Goal: Information Seeking & Learning: Learn about a topic

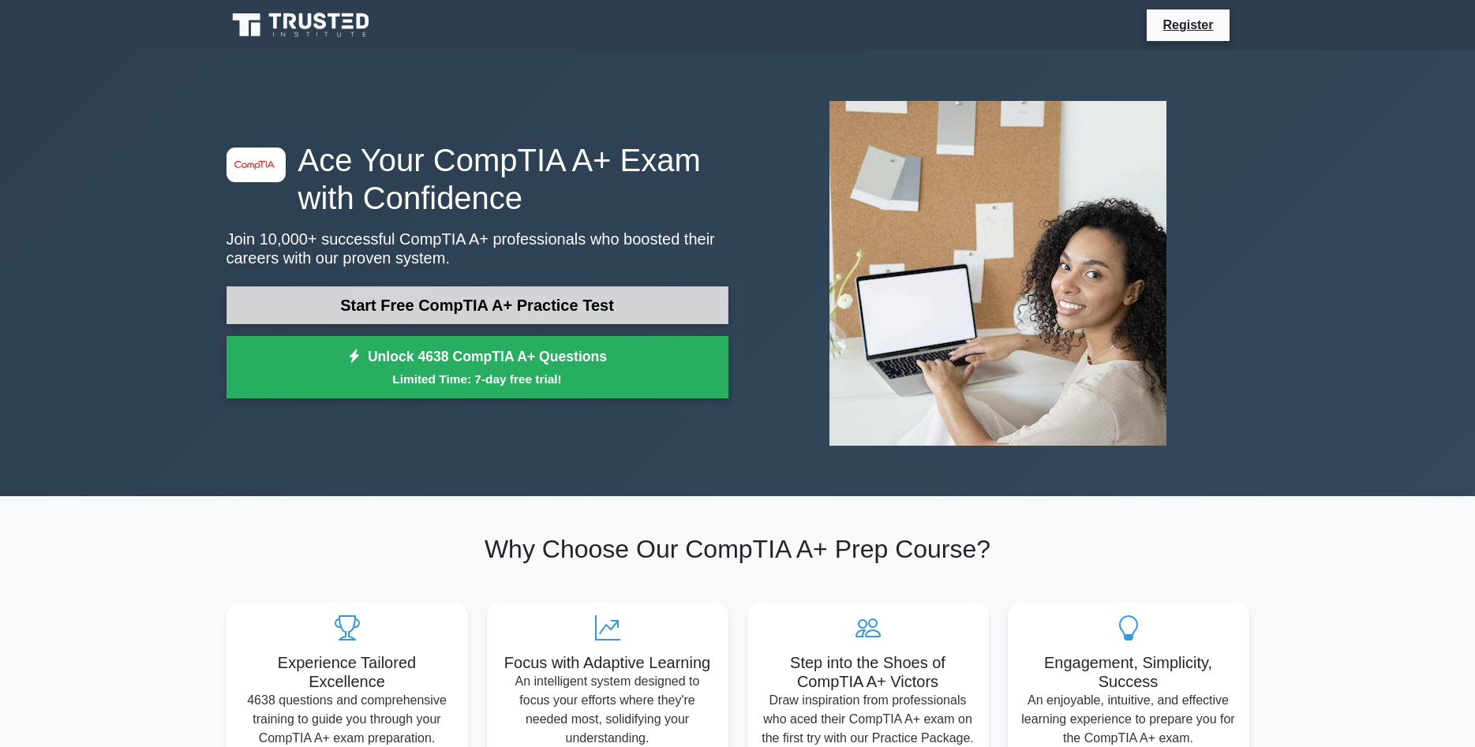
click at [519, 315] on link "Start Free CompTIA A+ Practice Test" at bounding box center [478, 305] width 502 height 38
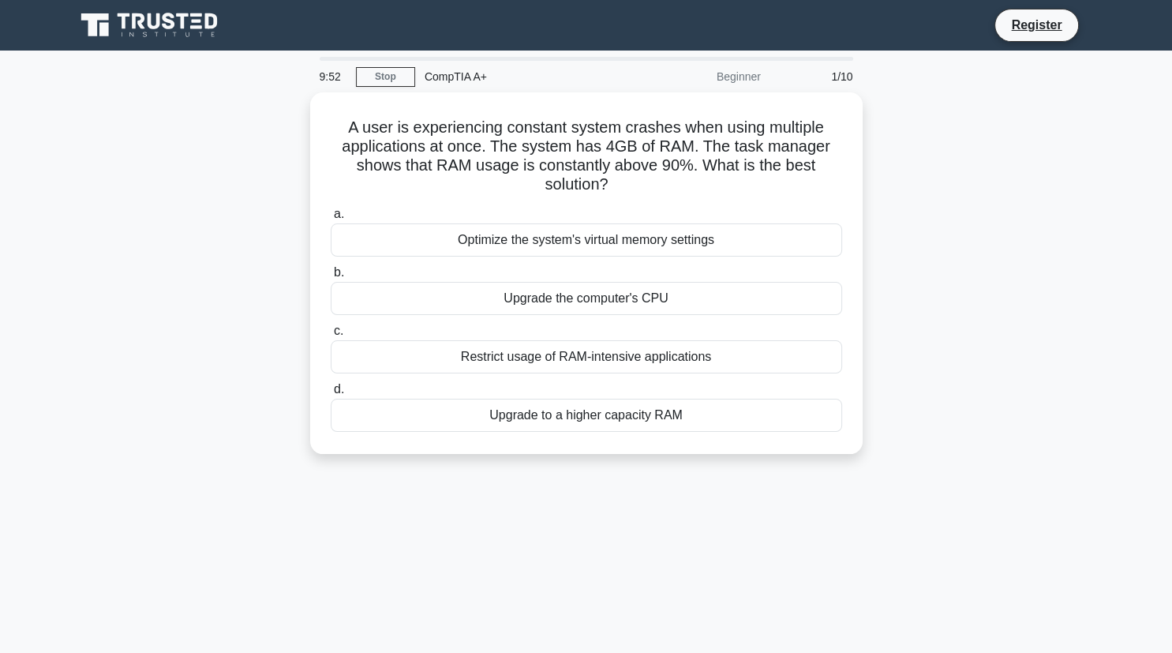
click at [1043, 110] on div "A user is experiencing constant system crashes when using multiple applications…" at bounding box center [587, 282] width 1042 height 380
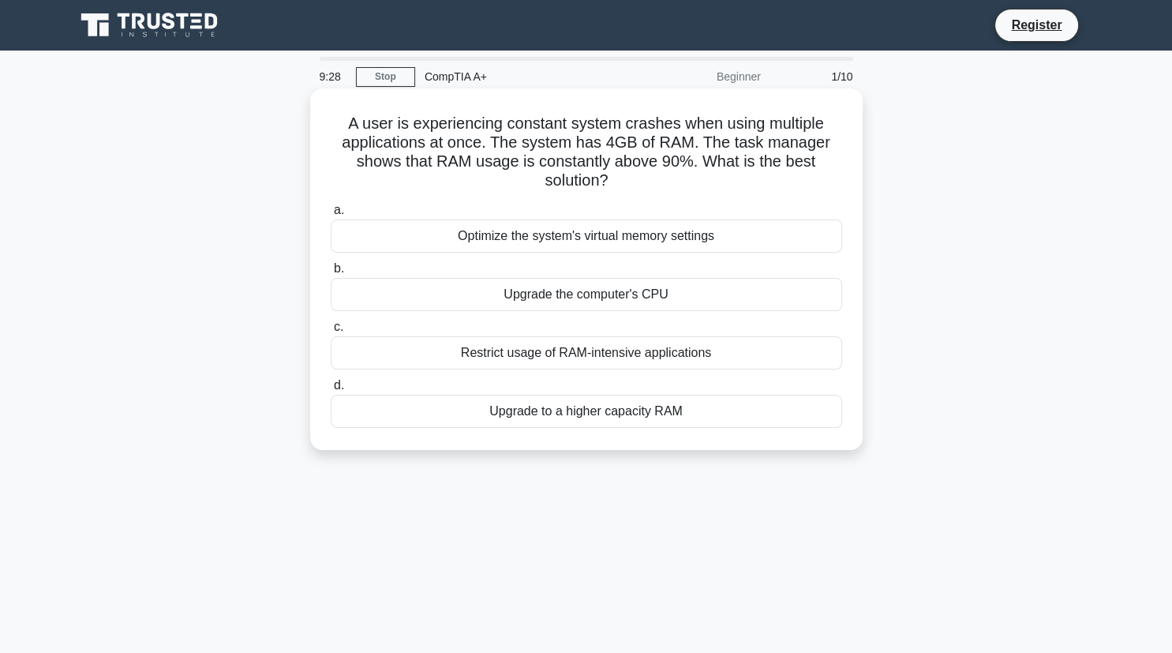
click at [665, 354] on div "Restrict usage of RAM-intensive applications" at bounding box center [586, 352] width 511 height 33
click at [331, 332] on input "c. Restrict usage of RAM-intensive applications" at bounding box center [331, 327] width 0 height 10
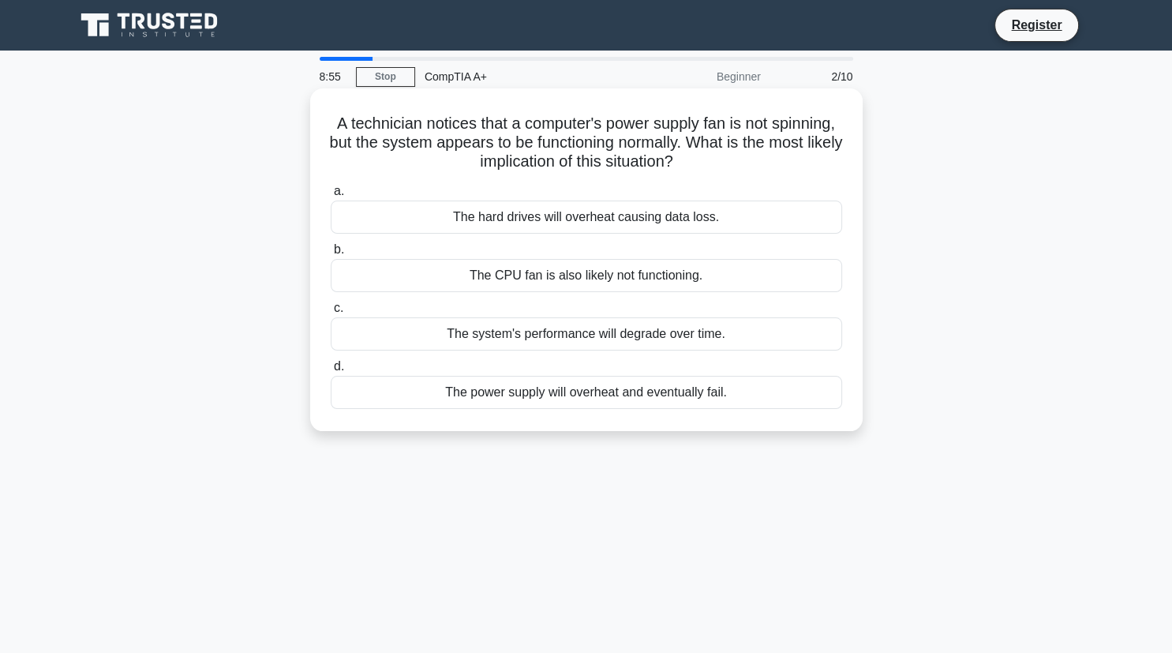
click at [751, 211] on div "The hard drives will overheat causing data loss." at bounding box center [586, 216] width 511 height 33
click at [331, 197] on input "a. The hard drives will overheat causing data loss." at bounding box center [331, 191] width 0 height 10
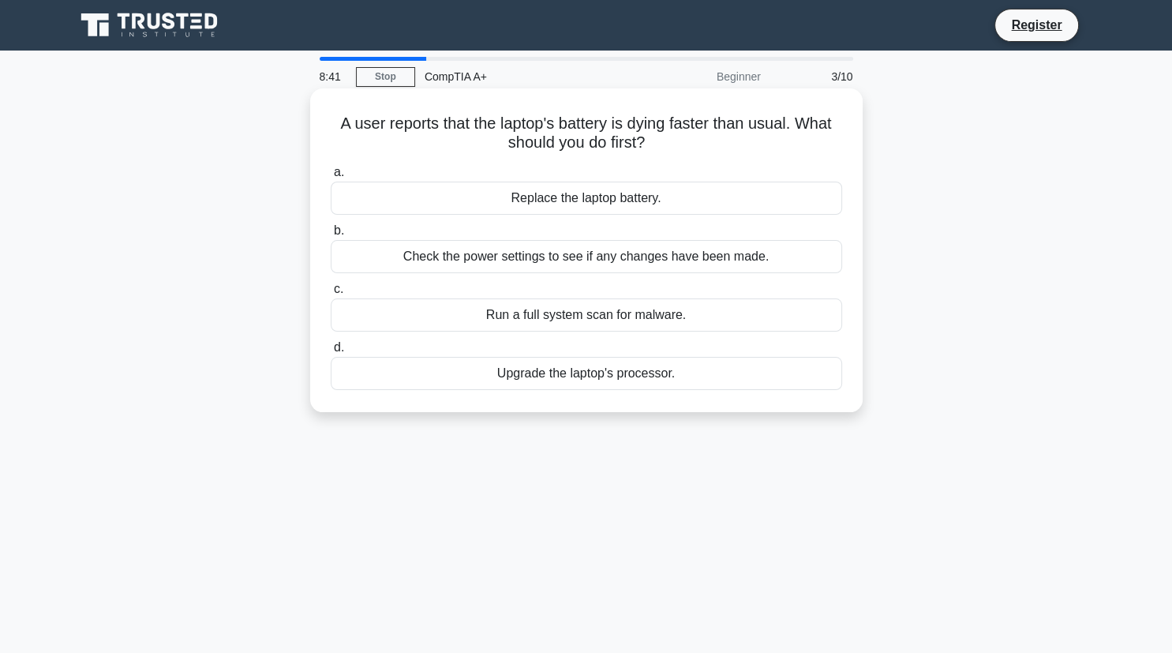
click at [668, 308] on div "Run a full system scan for malware." at bounding box center [586, 314] width 511 height 33
click at [331, 294] on input "c. Run a full system scan for malware." at bounding box center [331, 289] width 0 height 10
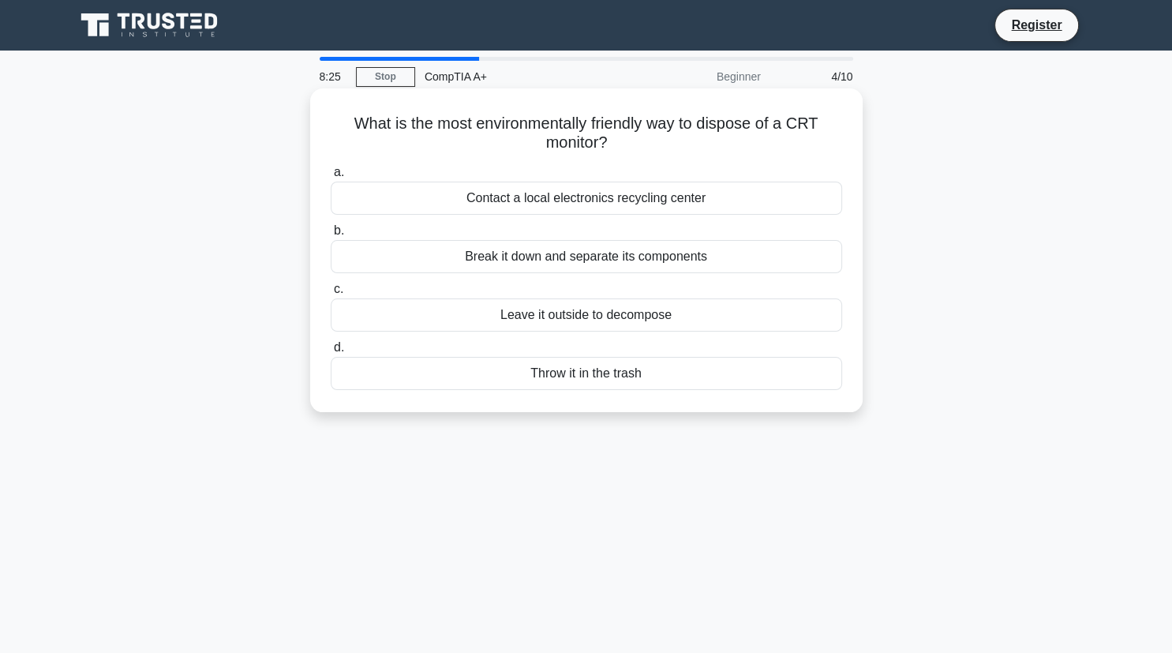
click at [646, 261] on div "Break it down and separate its components" at bounding box center [586, 256] width 511 height 33
click at [331, 236] on input "b. Break it down and separate its components" at bounding box center [331, 231] width 0 height 10
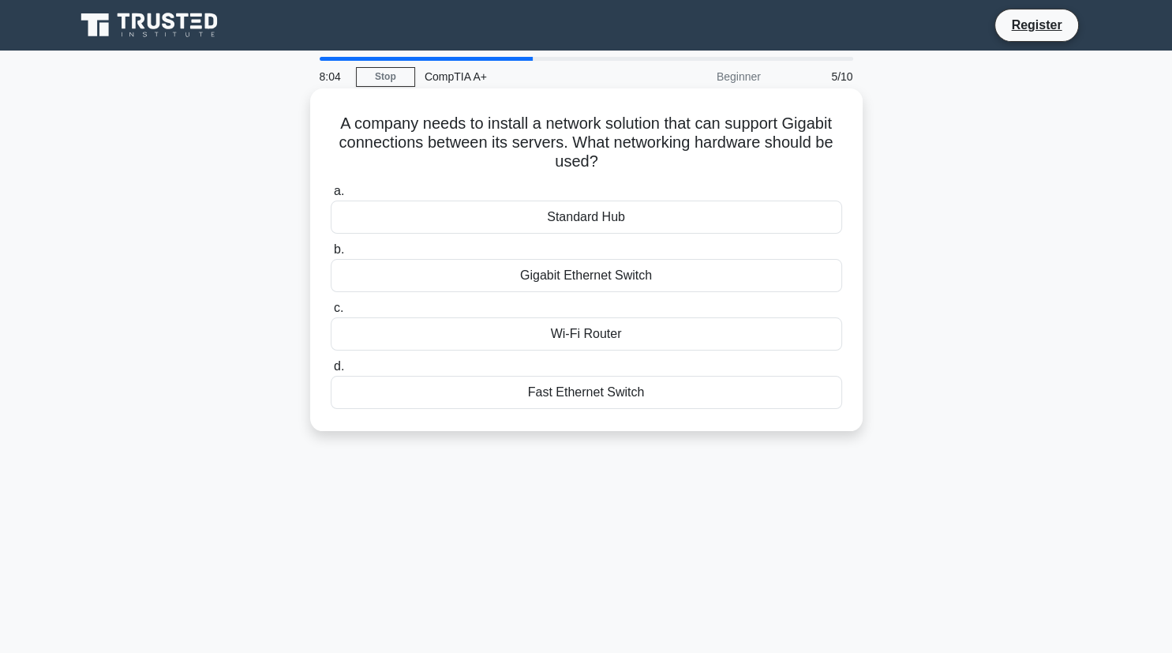
click at [623, 276] on div "Gigabit Ethernet Switch" at bounding box center [586, 275] width 511 height 33
click at [331, 255] on input "b. Gigabit Ethernet Switch" at bounding box center [331, 250] width 0 height 10
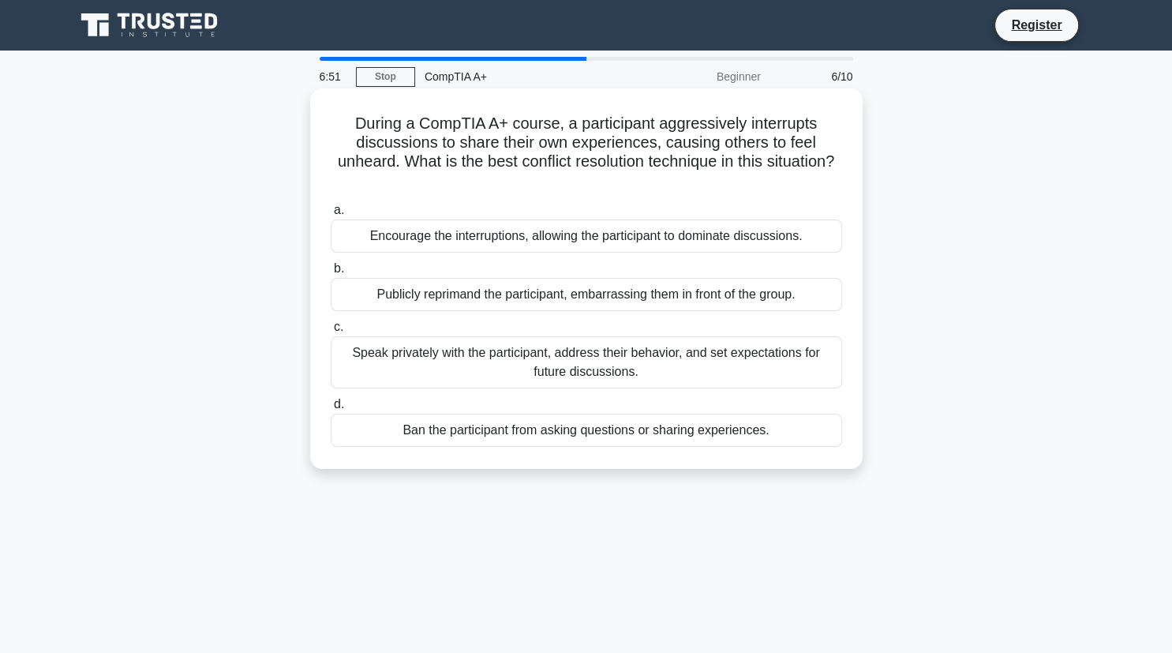
click at [617, 238] on div "Encourage the interruptions, allowing the participant to dominate discussions." at bounding box center [586, 235] width 511 height 33
click at [331, 215] on input "a. Encourage the interruptions, allowing the participant to dominate discussion…" at bounding box center [331, 210] width 0 height 10
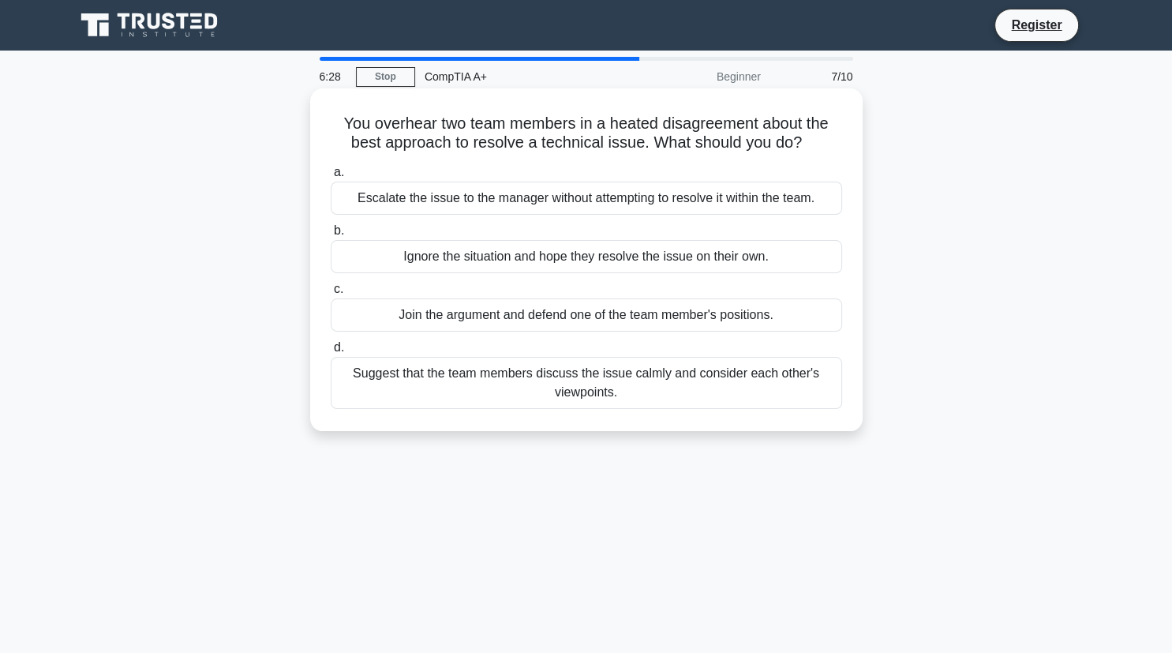
click at [582, 189] on div "Escalate the issue to the manager without attempting to resolve it within the t…" at bounding box center [586, 198] width 511 height 33
click at [331, 178] on input "a. Escalate the issue to the manager without attempting to resolve it within th…" at bounding box center [331, 172] width 0 height 10
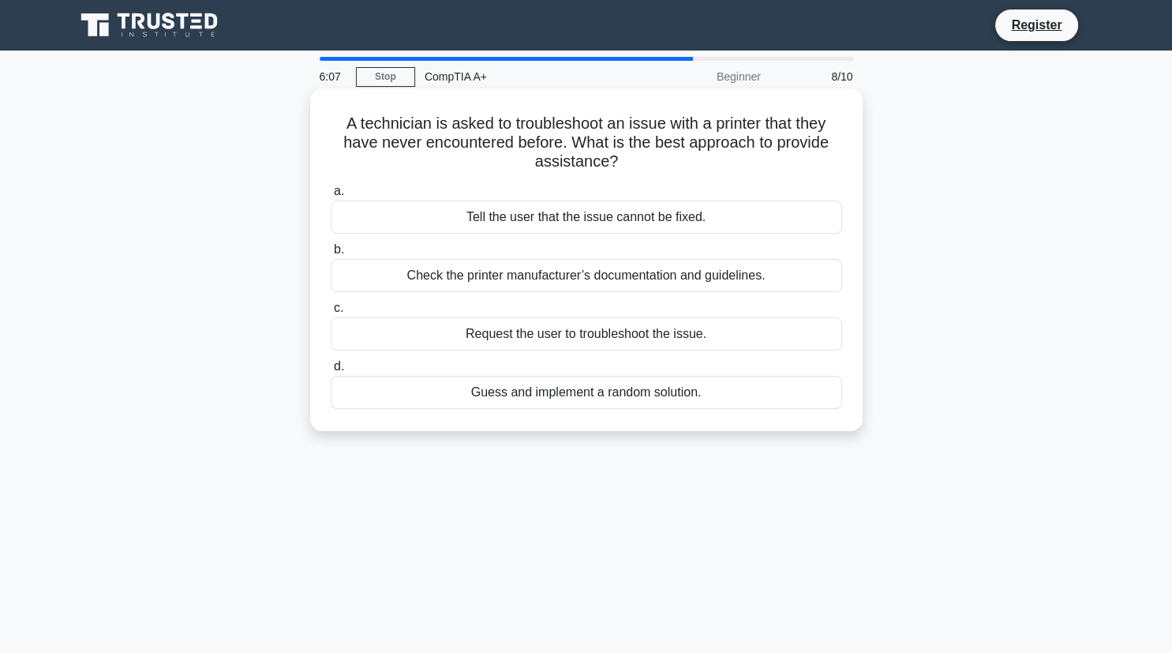
click at [599, 283] on div "Check the printer manufacturer’s documentation and guidelines." at bounding box center [586, 275] width 511 height 33
click at [331, 255] on input "b. Check the printer manufacturer’s documentation and guidelines." at bounding box center [331, 250] width 0 height 10
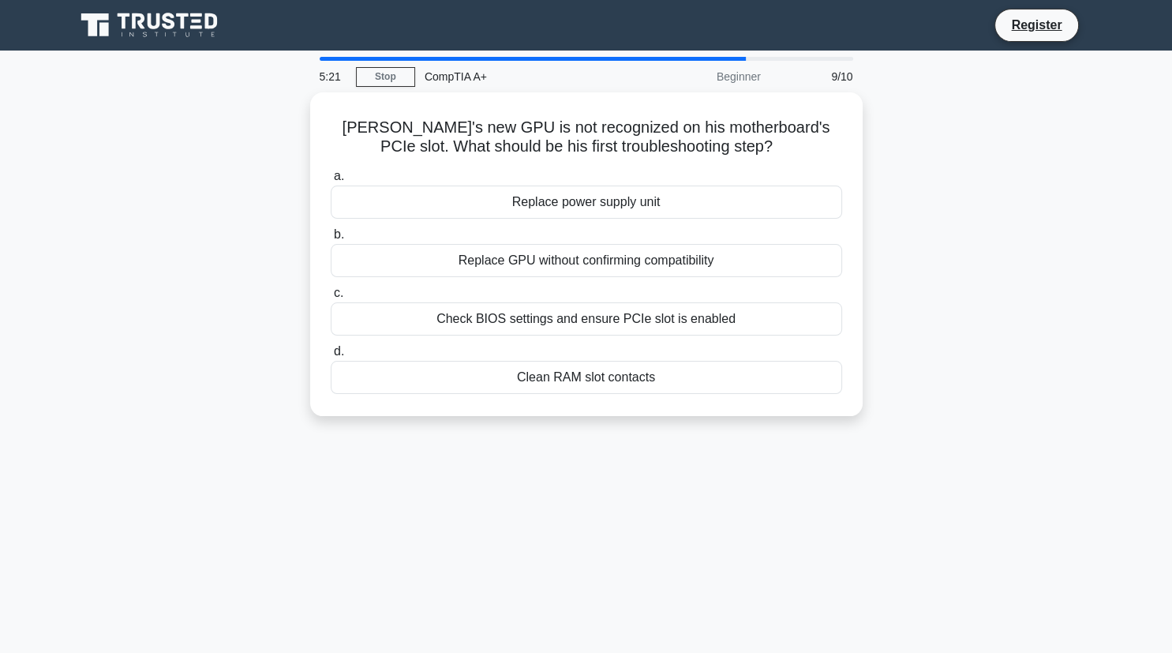
click at [1151, 290] on main "5:21 Stop CompTIA A+ Beginner 9/10 Kevin's new GPU is not recognized on his mot…" at bounding box center [586, 452] width 1172 height 802
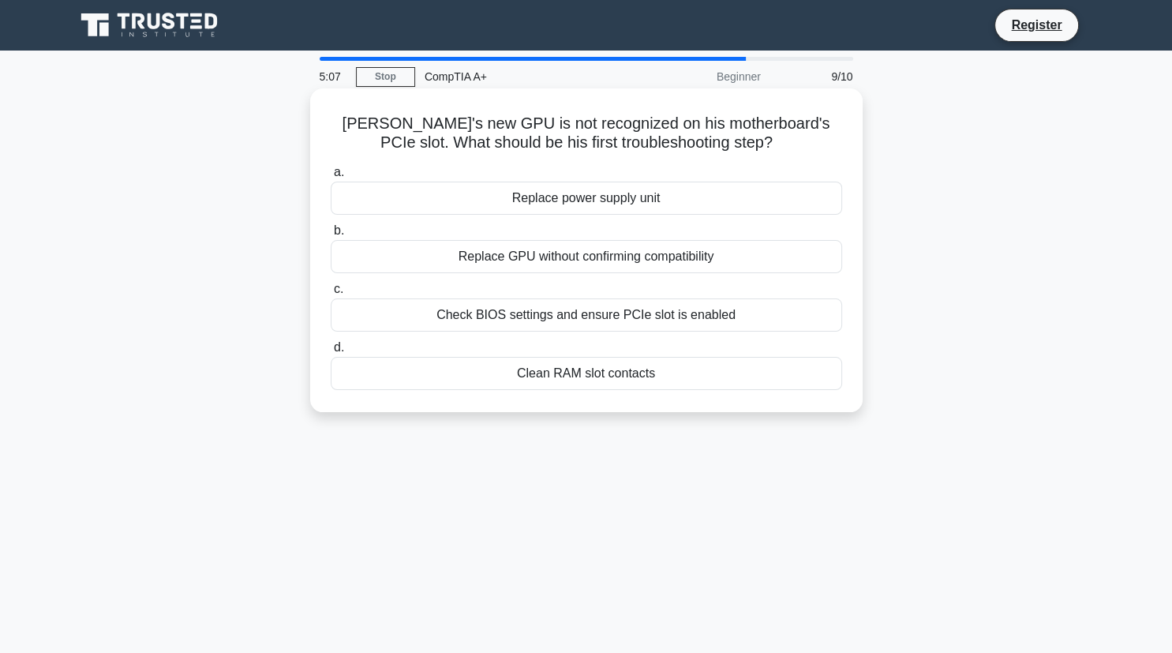
click at [726, 302] on div "Check BIOS settings and ensure PCIe slot is enabled" at bounding box center [586, 314] width 511 height 33
click at [331, 294] on input "c. Check BIOS settings and ensure PCIe slot is enabled" at bounding box center [331, 289] width 0 height 10
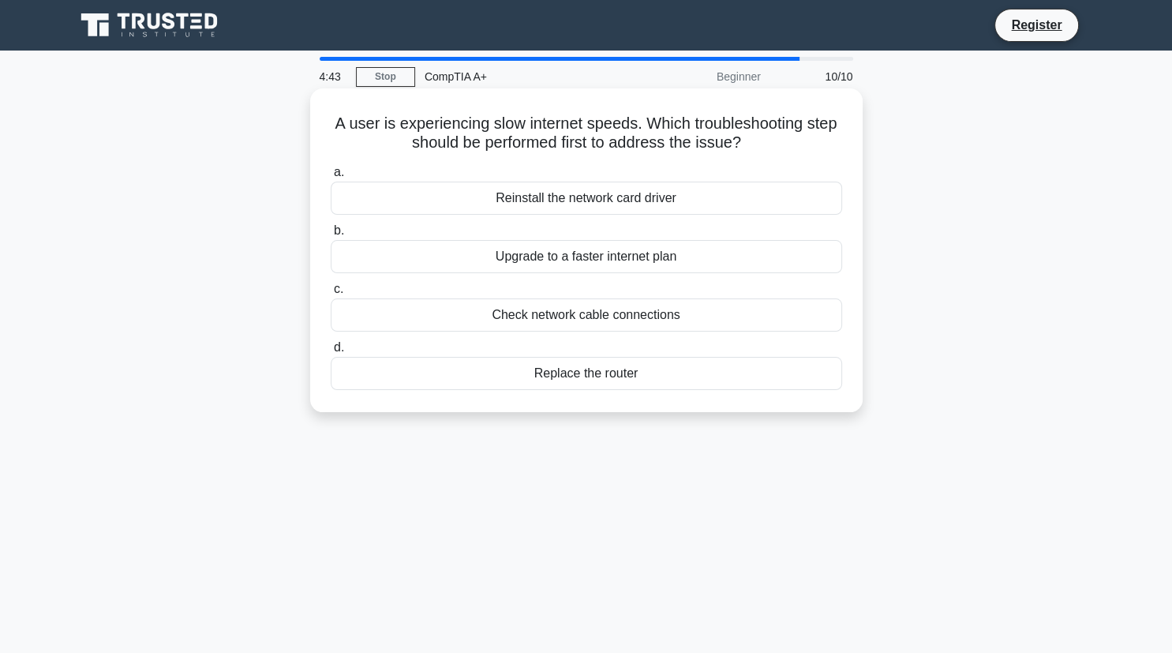
click at [694, 302] on div "Check network cable connections" at bounding box center [586, 314] width 511 height 33
click at [331, 294] on input "c. Check network cable connections" at bounding box center [331, 289] width 0 height 10
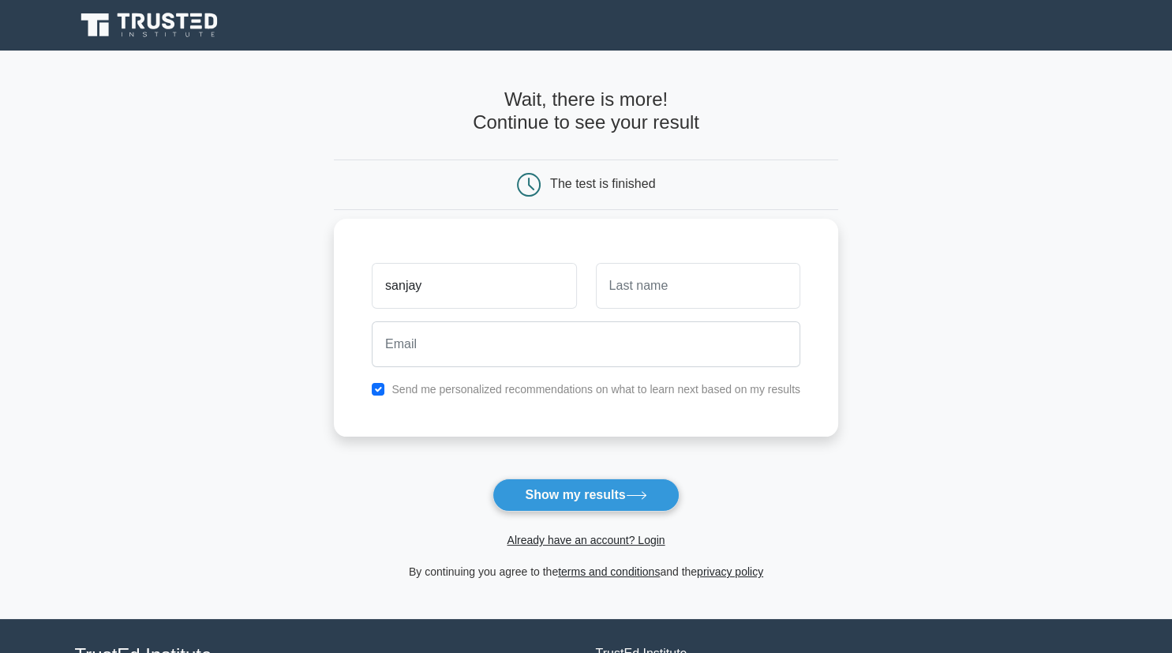
type input "sanjay"
click at [673, 278] on input "text" at bounding box center [698, 286] width 204 height 46
type input "tucker"
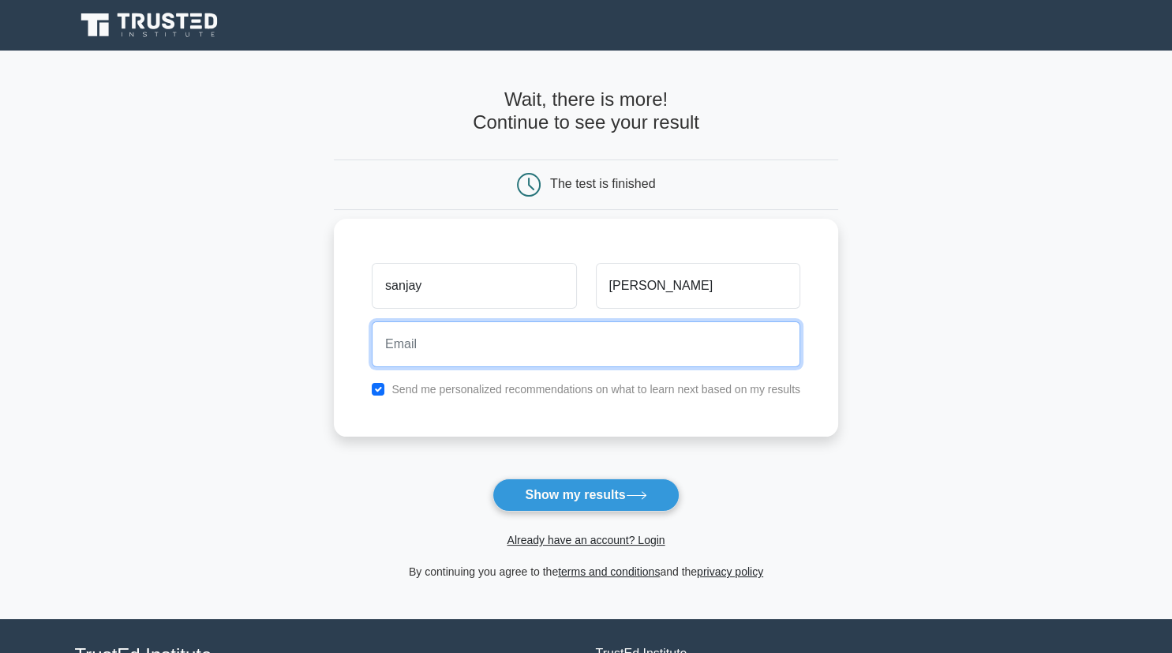
click at [557, 346] on input "email" at bounding box center [586, 344] width 429 height 46
type input "s"
type input "f"
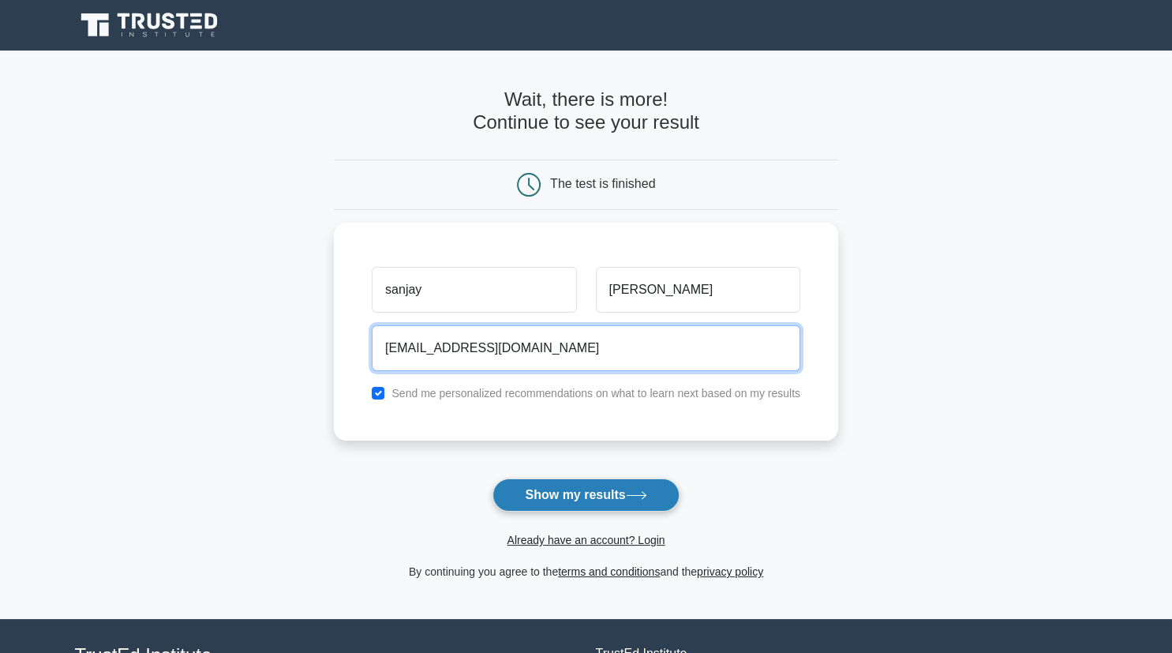
type input "daddysanj25@gmail.com"
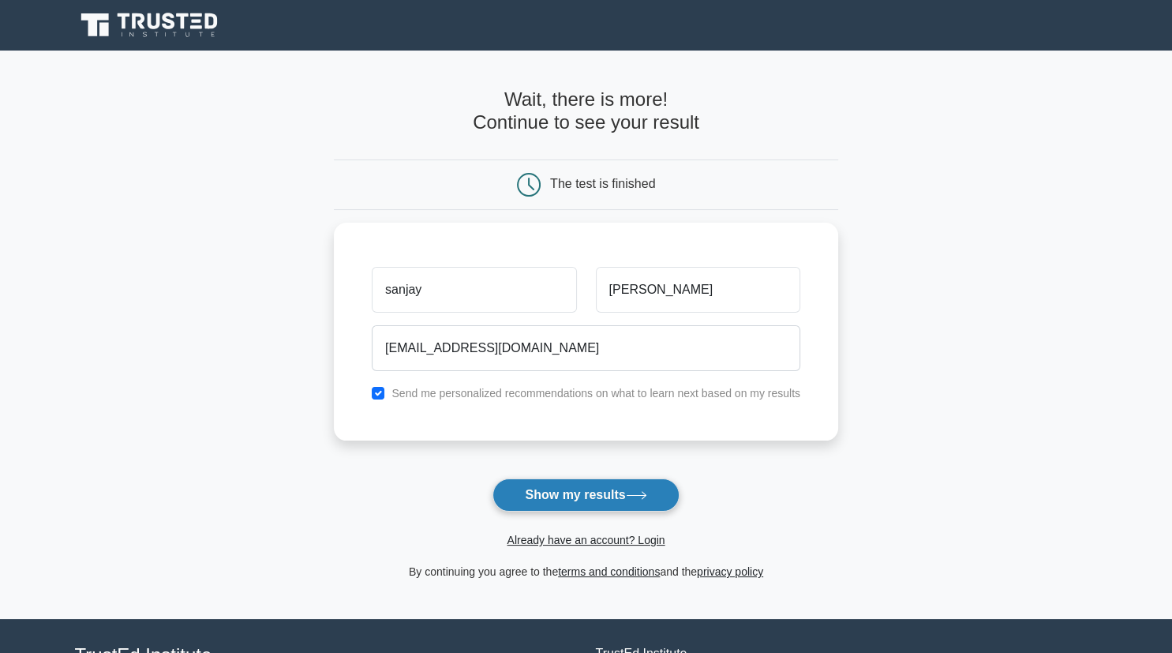
click at [589, 496] on button "Show my results" at bounding box center [585, 494] width 186 height 33
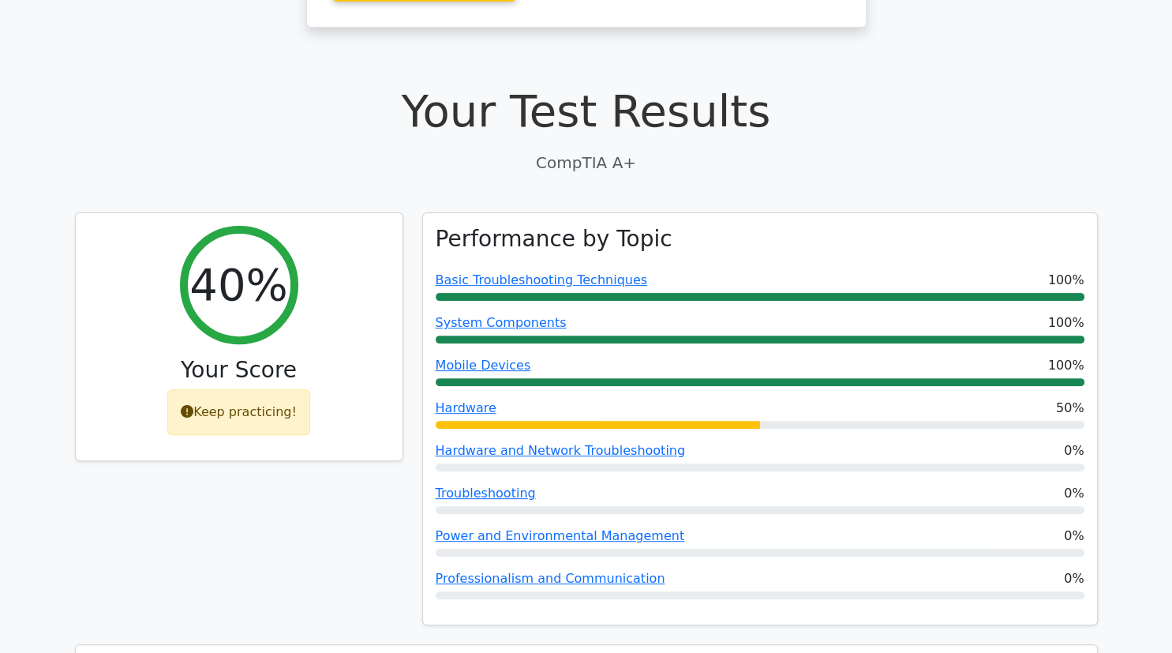
scroll to position [418, 0]
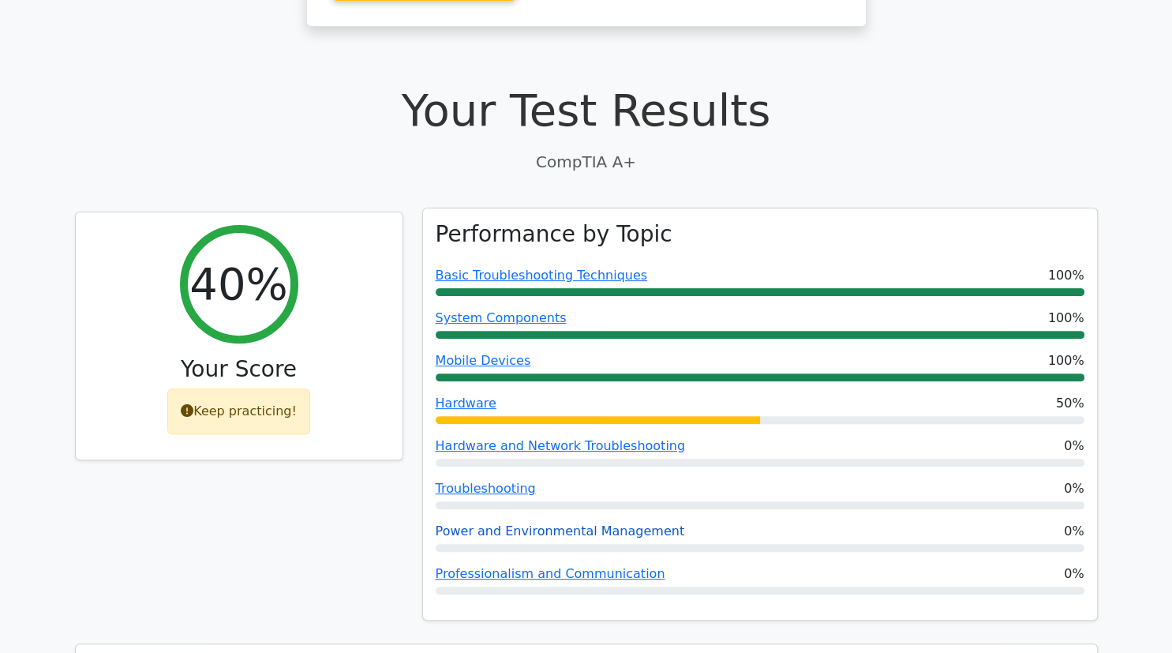
click at [582, 523] on link "Power and Environmental Management" at bounding box center [560, 530] width 249 height 15
click at [472, 395] on link "Hardware" at bounding box center [466, 402] width 61 height 15
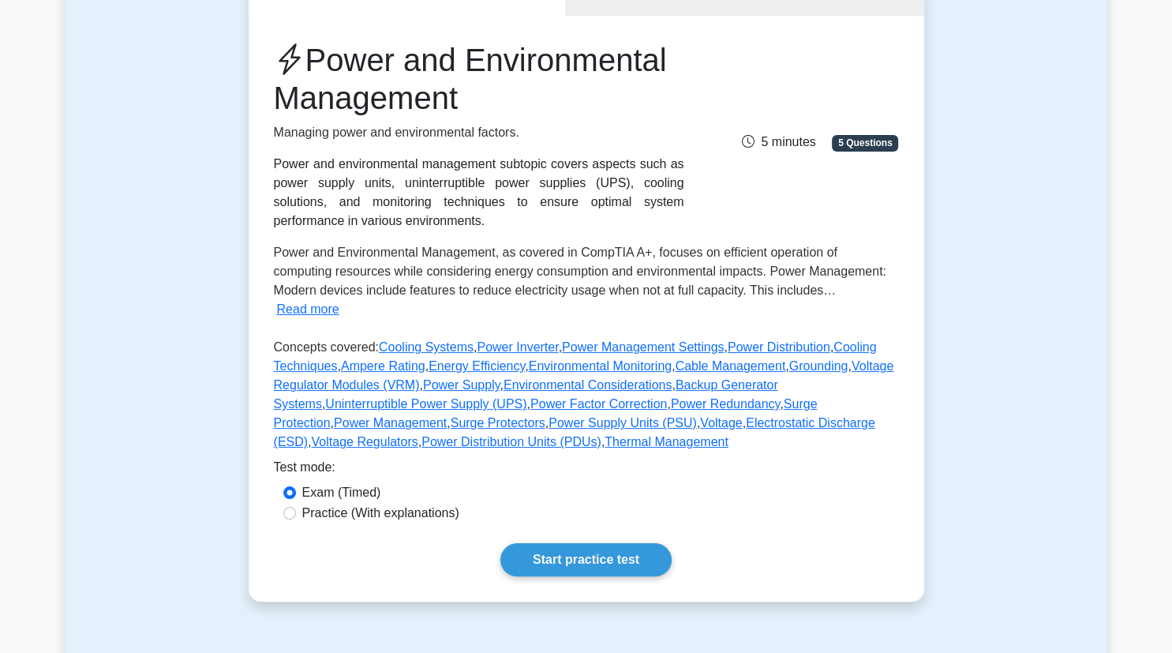
scroll to position [169, 0]
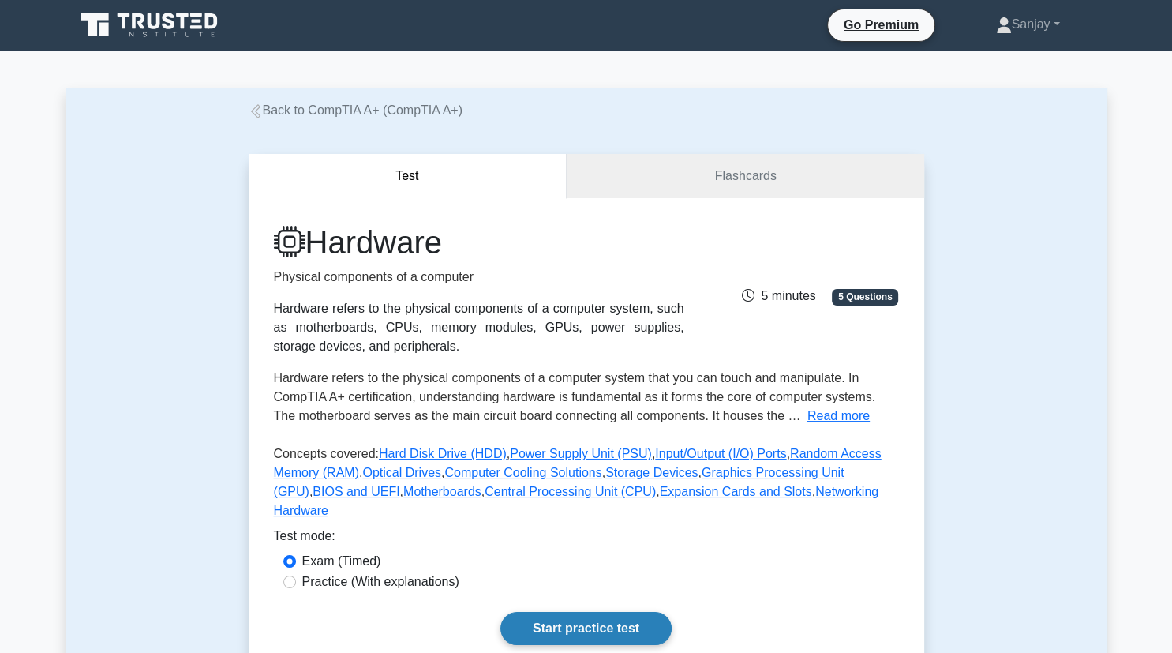
click at [582, 612] on link "Start practice test" at bounding box center [585, 628] width 171 height 33
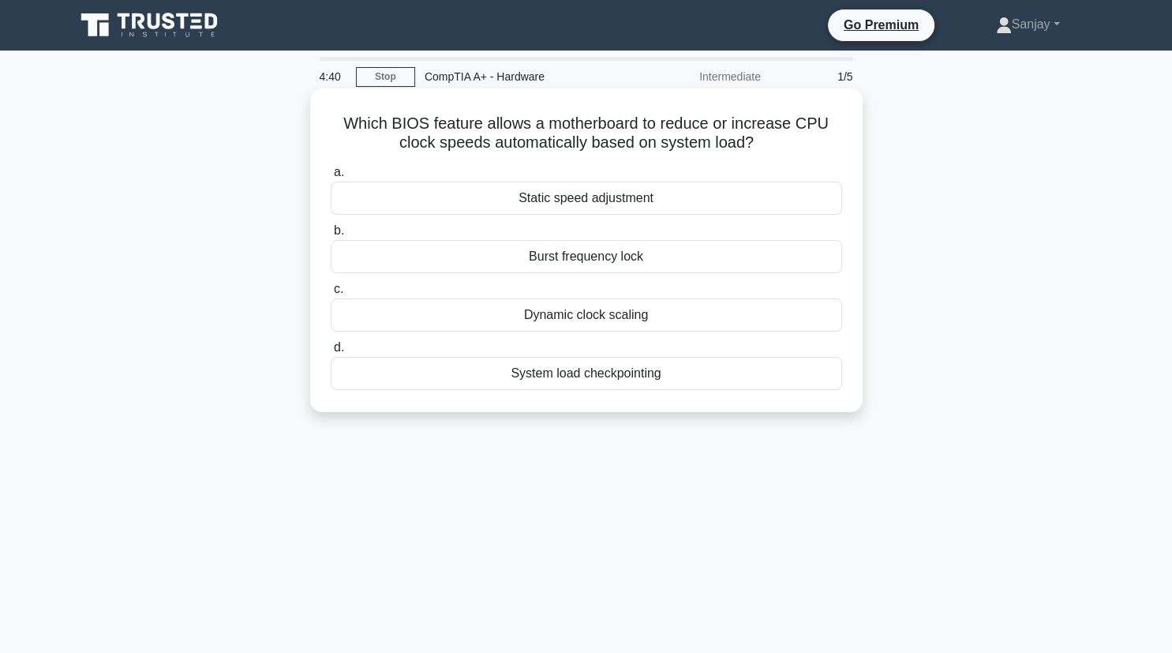
click at [549, 210] on div "Static speed adjustment" at bounding box center [586, 198] width 511 height 33
click at [331, 178] on input "a. Static speed adjustment" at bounding box center [331, 172] width 0 height 10
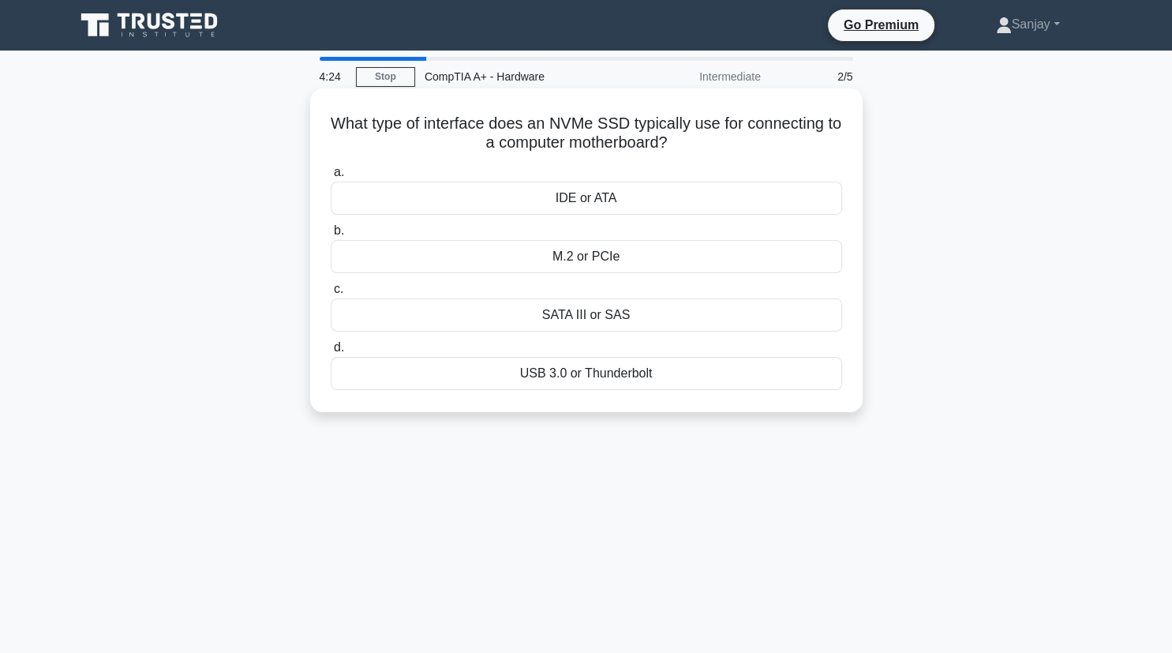
click at [598, 316] on div "SATA III or SAS" at bounding box center [586, 314] width 511 height 33
click at [331, 294] on input "c. SATA III or SAS" at bounding box center [331, 289] width 0 height 10
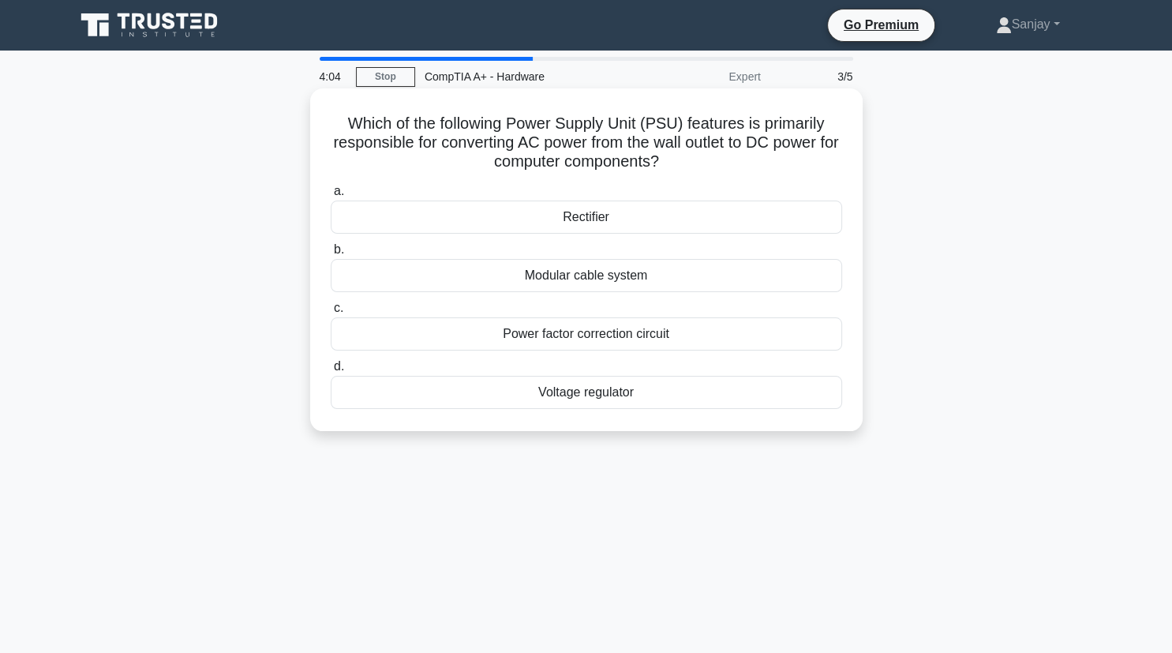
click at [582, 391] on div "Voltage regulator" at bounding box center [586, 392] width 511 height 33
click at [331, 372] on input "d. Voltage regulator" at bounding box center [331, 366] width 0 height 10
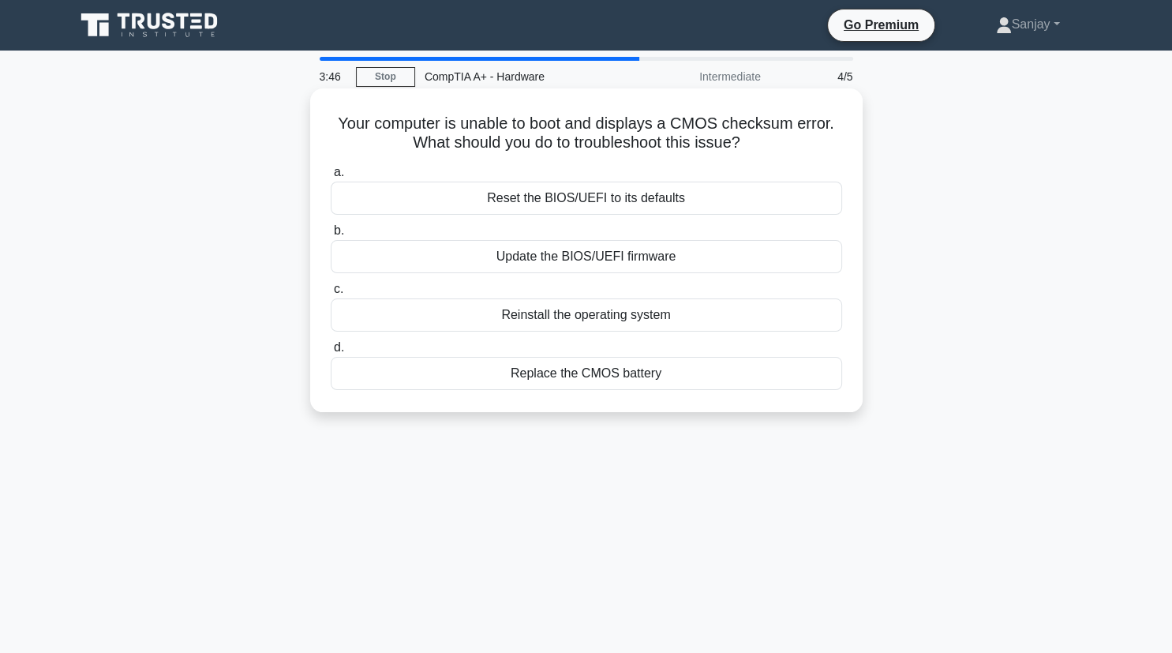
click at [572, 378] on div "Replace the CMOS battery" at bounding box center [586, 373] width 511 height 33
click at [331, 353] on input "d. Replace the CMOS battery" at bounding box center [331, 348] width 0 height 10
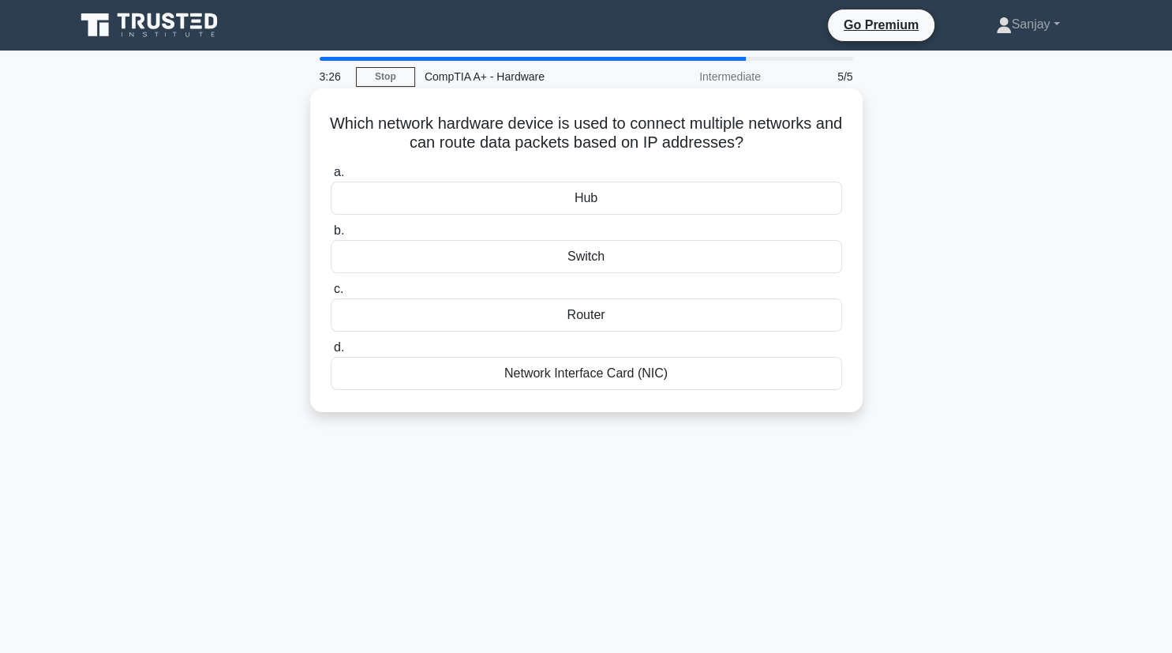
drag, startPoint x: 333, startPoint y: 124, endPoint x: 796, endPoint y: 149, distance: 464.0
click at [796, 149] on h5 "Which network hardware device is used to connect multiple networks and can rout…" at bounding box center [586, 133] width 515 height 39
click at [568, 313] on div "Router" at bounding box center [586, 314] width 511 height 33
click at [331, 294] on input "c. Router" at bounding box center [331, 289] width 0 height 10
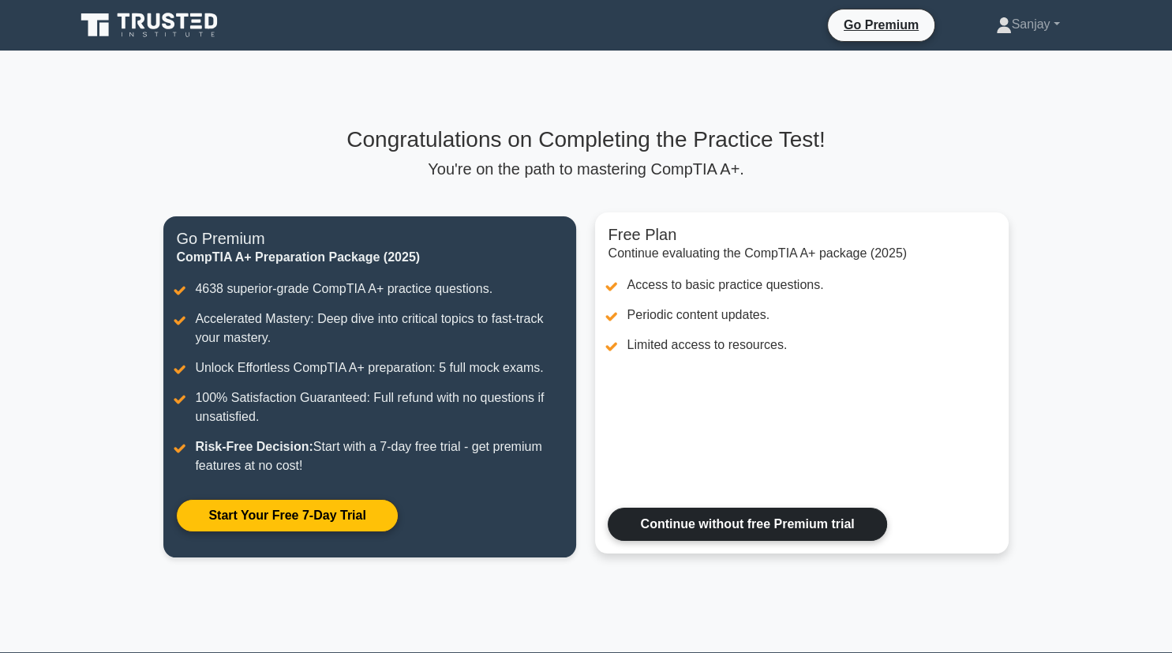
click at [843, 535] on link "Continue without free Premium trial" at bounding box center [747, 523] width 279 height 33
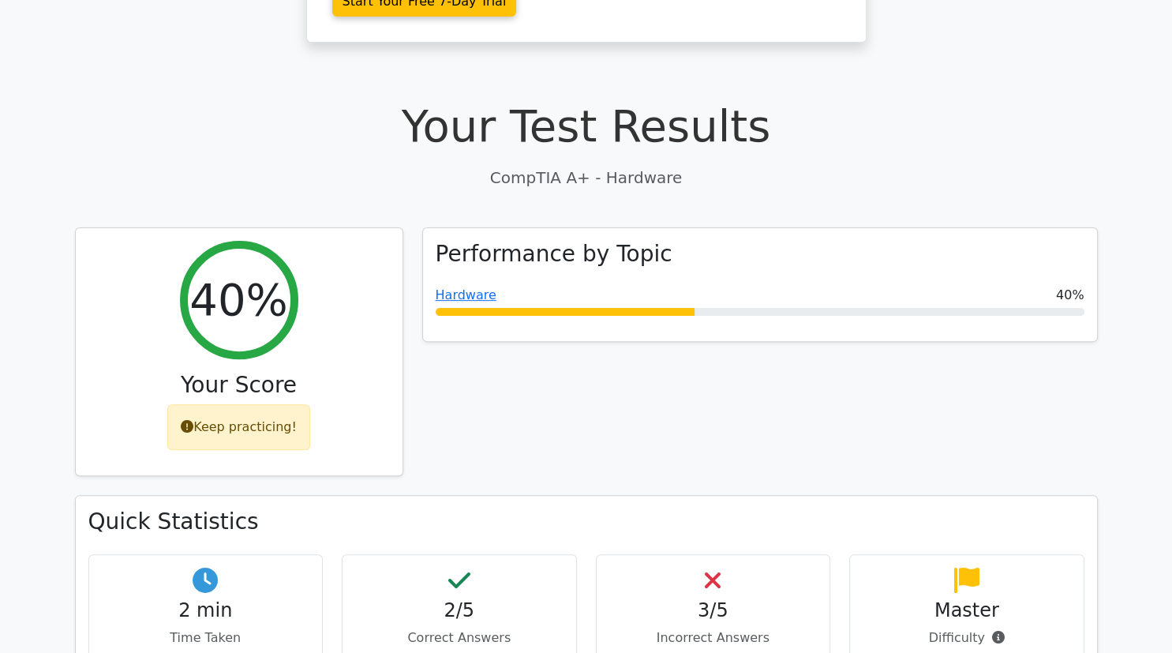
scroll to position [409, 0]
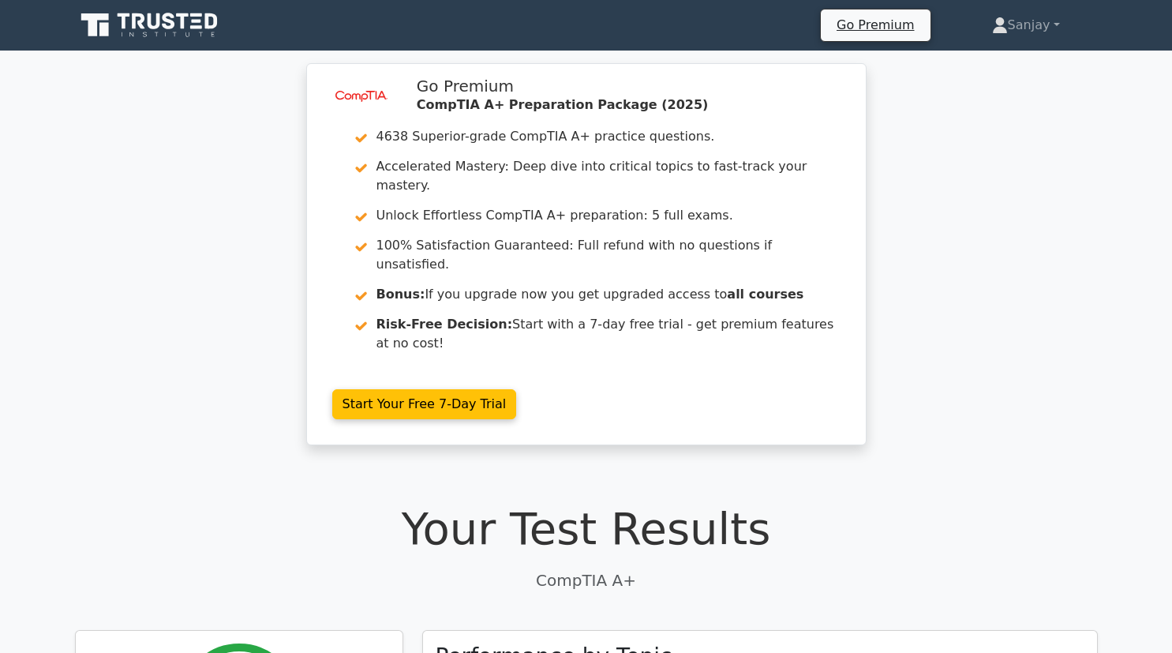
scroll to position [418, 0]
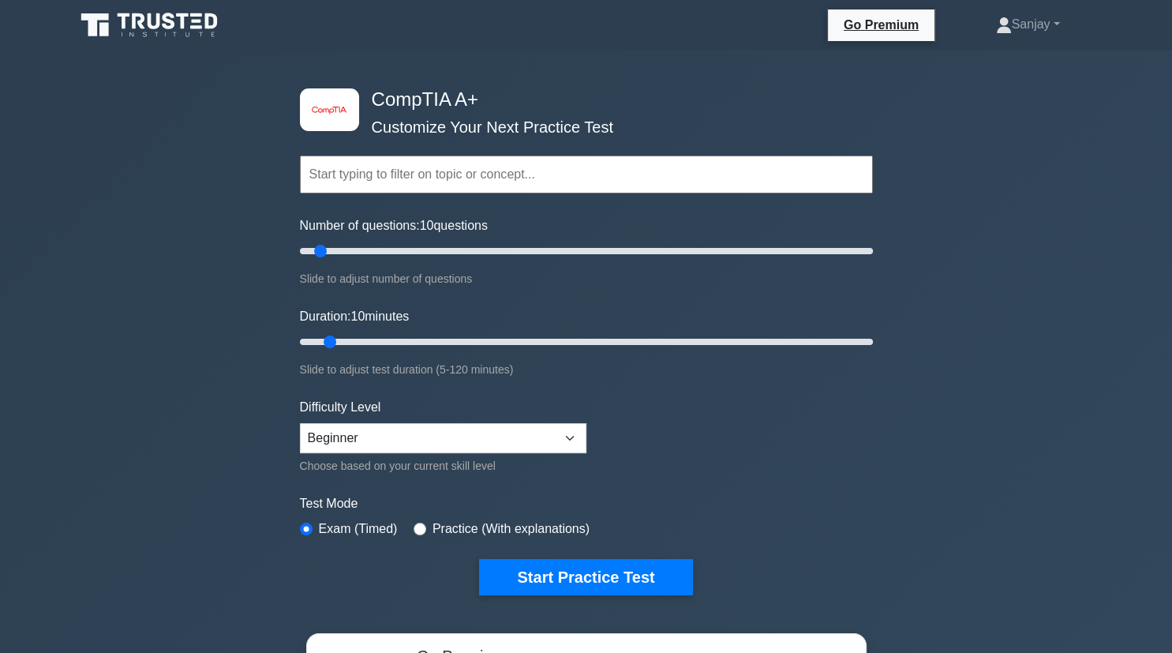
click at [996, 376] on div "image/svg+xml CompTIA A+ Customize Your Next Practice Test Topics Hardware Oper…" at bounding box center [586, 516] width 1172 height 930
type input "20"
click at [350, 252] on input "Number of questions: 20 questions" at bounding box center [586, 251] width 573 height 19
click at [354, 339] on input "Duration: 15 minutes" at bounding box center [586, 341] width 573 height 19
type input "20"
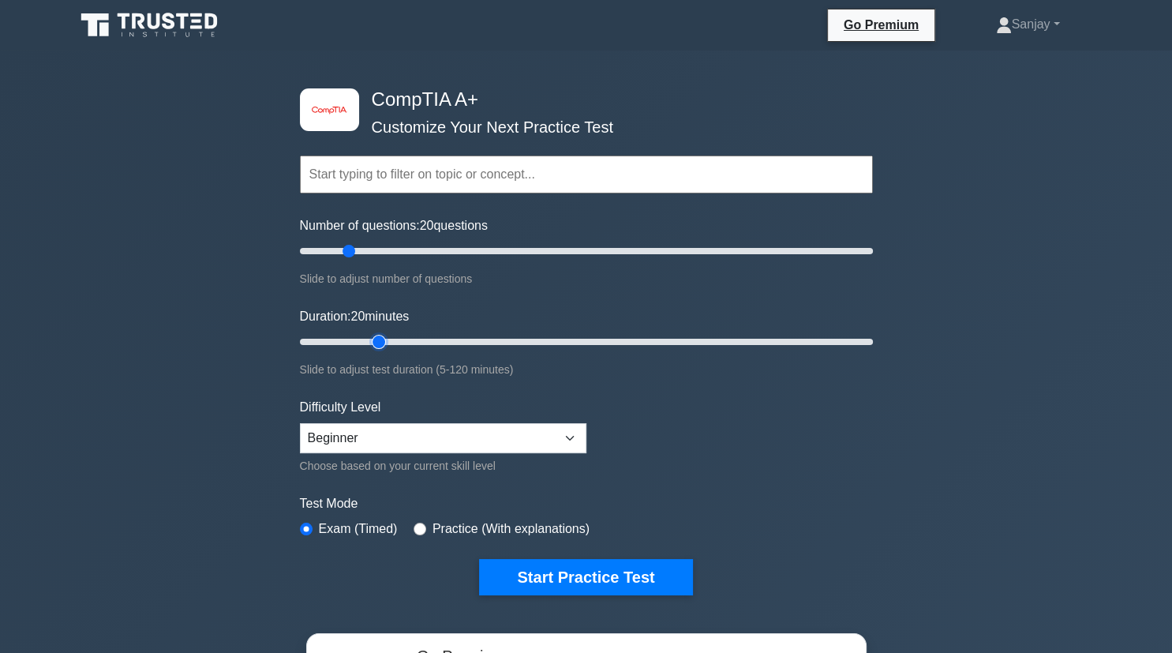
click at [383, 335] on input "Duration: 20 minutes" at bounding box center [586, 341] width 573 height 19
click at [300, 423] on select "Beginner Intermediate Expert" at bounding box center [443, 438] width 286 height 30
click option "Beginner" at bounding box center [0, 0] width 0 height 0
click at [519, 572] on button "Start Practice Test" at bounding box center [585, 577] width 213 height 36
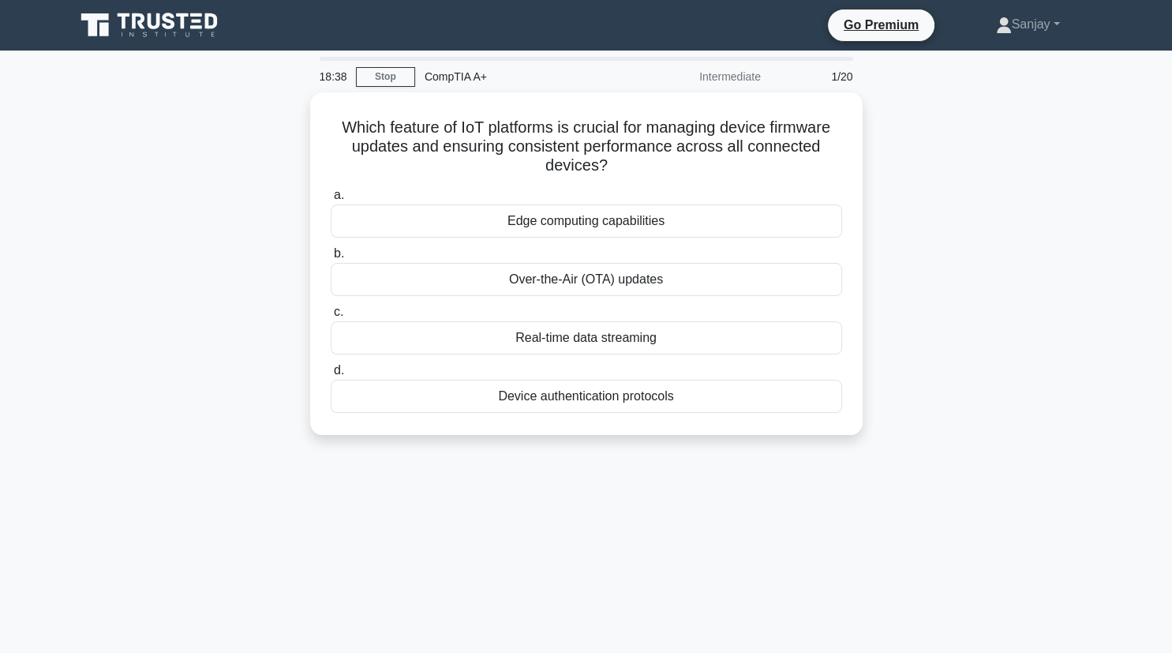
click at [1046, 364] on div "Which feature of IoT platforms is crucial for managing device firmware updates …" at bounding box center [587, 272] width 1042 height 361
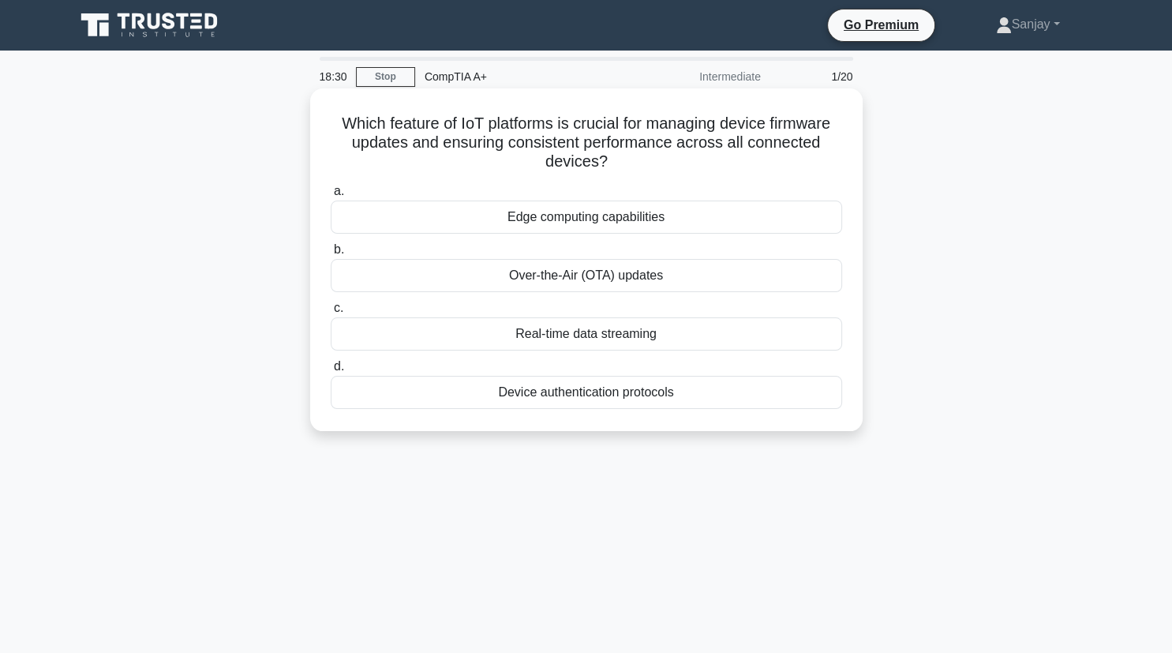
click at [652, 404] on div "Device authentication protocols" at bounding box center [586, 392] width 511 height 33
click at [331, 372] on input "d. Device authentication protocols" at bounding box center [331, 366] width 0 height 10
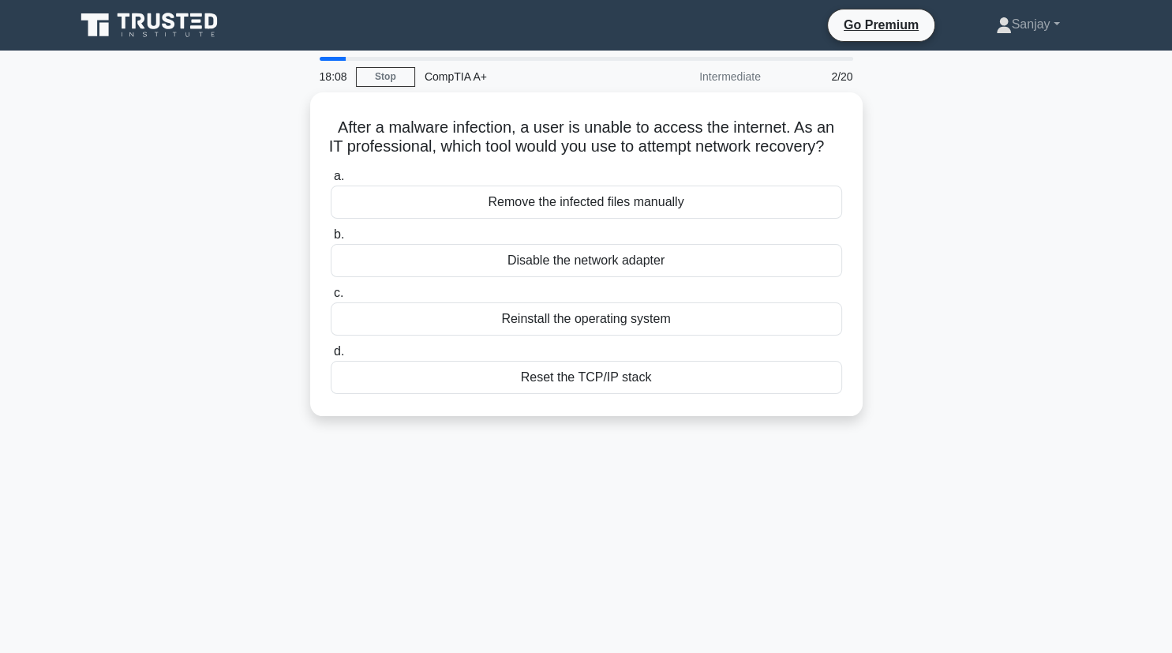
drag, startPoint x: 336, startPoint y: 124, endPoint x: 904, endPoint y: 147, distance: 567.9
click at [904, 147] on div "After a malware infection, a user is unable to access the internet. As an IT pr…" at bounding box center [587, 263] width 1042 height 343
click at [1050, 406] on div "After a malware infection, a user is unable to access the internet. As an IT pr…" at bounding box center [587, 263] width 1042 height 343
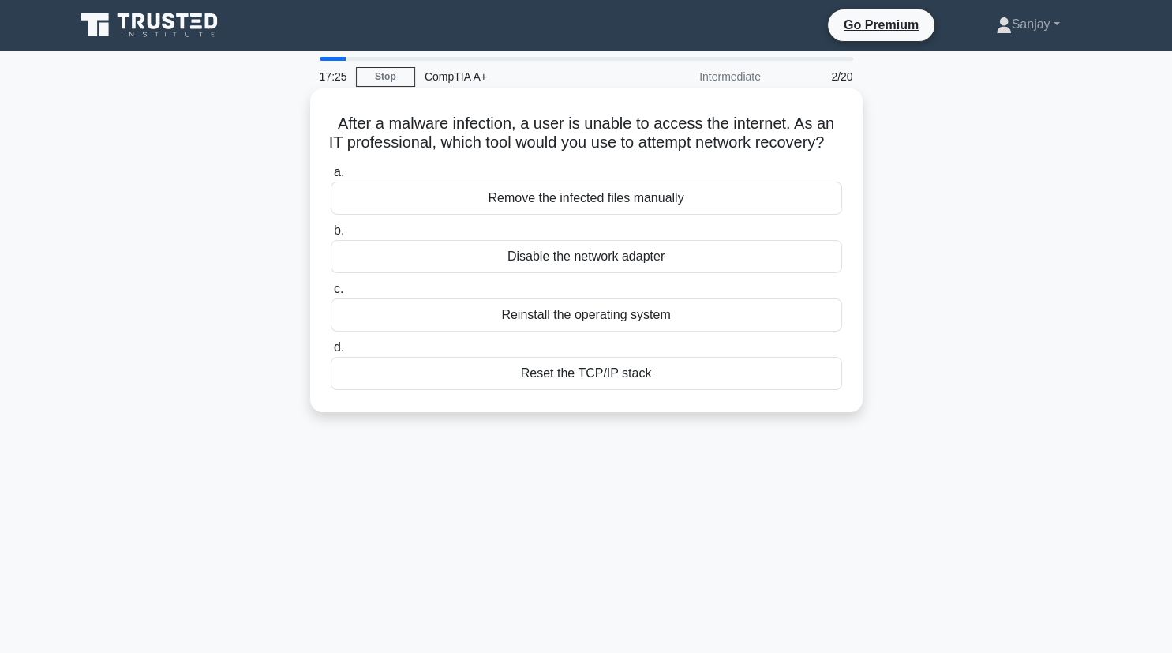
click at [702, 377] on div "Reset the TCP/IP stack" at bounding box center [586, 373] width 511 height 33
click at [331, 353] on input "d. Reset the TCP/IP stack" at bounding box center [331, 348] width 0 height 10
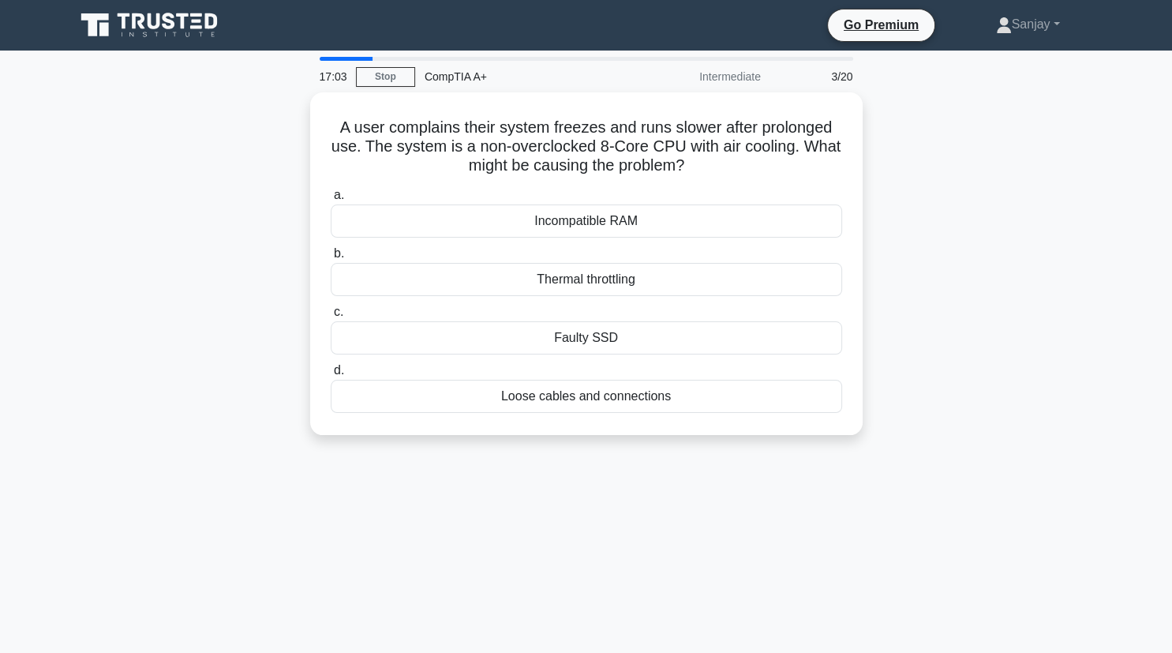
click at [1103, 331] on div "A user complains their system freezes and runs slower after prolonged use. The …" at bounding box center [587, 272] width 1042 height 361
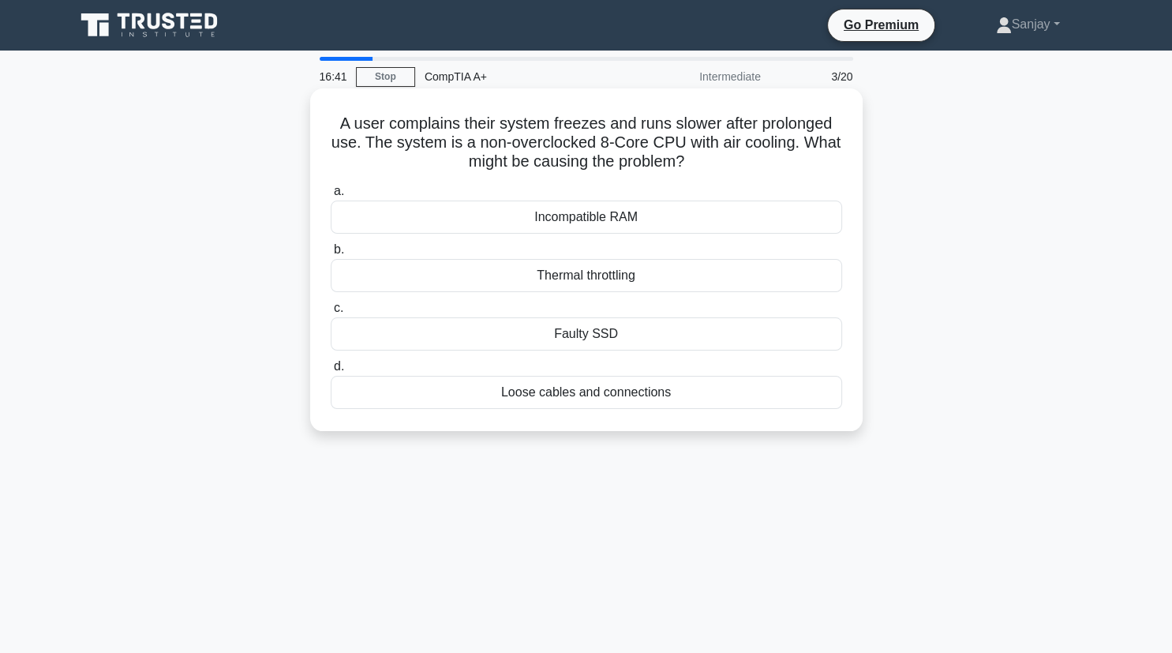
drag, startPoint x: 347, startPoint y: 122, endPoint x: 743, endPoint y: 176, distance: 399.8
click at [743, 176] on div "A user complains their system freezes and runs slower after prolonged use. The …" at bounding box center [586, 260] width 540 height 330
click at [345, 132] on h5 "A user complains their system freezes and runs slower after prolonged use. The …" at bounding box center [586, 143] width 515 height 58
drag, startPoint x: 341, startPoint y: 122, endPoint x: 724, endPoint y: 173, distance: 386.1
click at [724, 172] on h5 "A user complains their system freezes and runs slower after prolonged use. The …" at bounding box center [586, 143] width 515 height 58
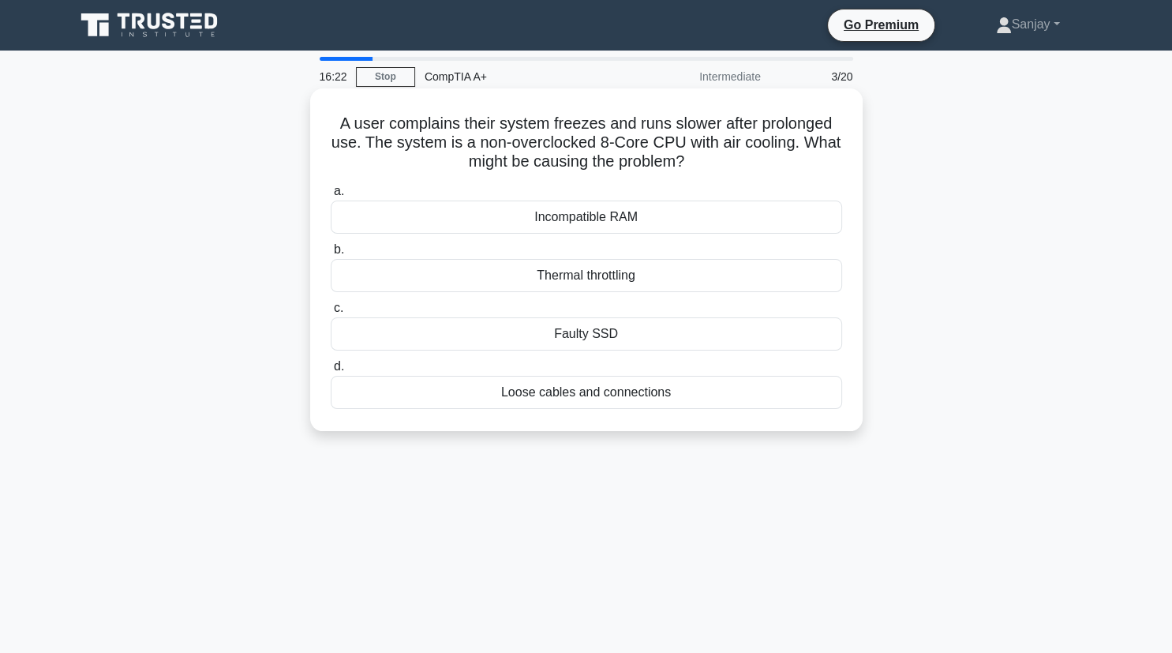
click at [454, 276] on div "Thermal throttling" at bounding box center [586, 275] width 511 height 33
click at [331, 255] on input "b. Thermal throttling" at bounding box center [331, 250] width 0 height 10
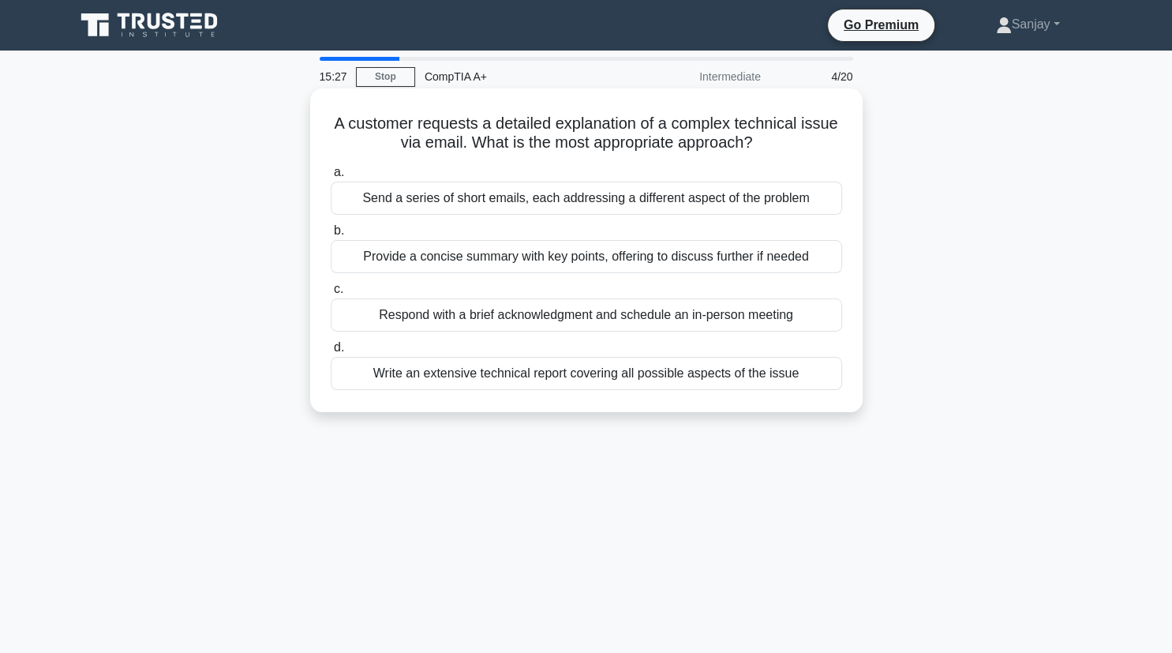
drag, startPoint x: 336, startPoint y: 122, endPoint x: 760, endPoint y: 152, distance: 424.8
click at [760, 152] on h5 "A customer requests a detailed explanation of a complex technical issue via ema…" at bounding box center [586, 133] width 515 height 39
click at [568, 266] on div "Provide a concise summary with key points, offering to discuss further if needed" at bounding box center [586, 256] width 511 height 33
click at [331, 236] on input "b. Provide a concise summary with key points, offering to discuss further if ne…" at bounding box center [331, 231] width 0 height 10
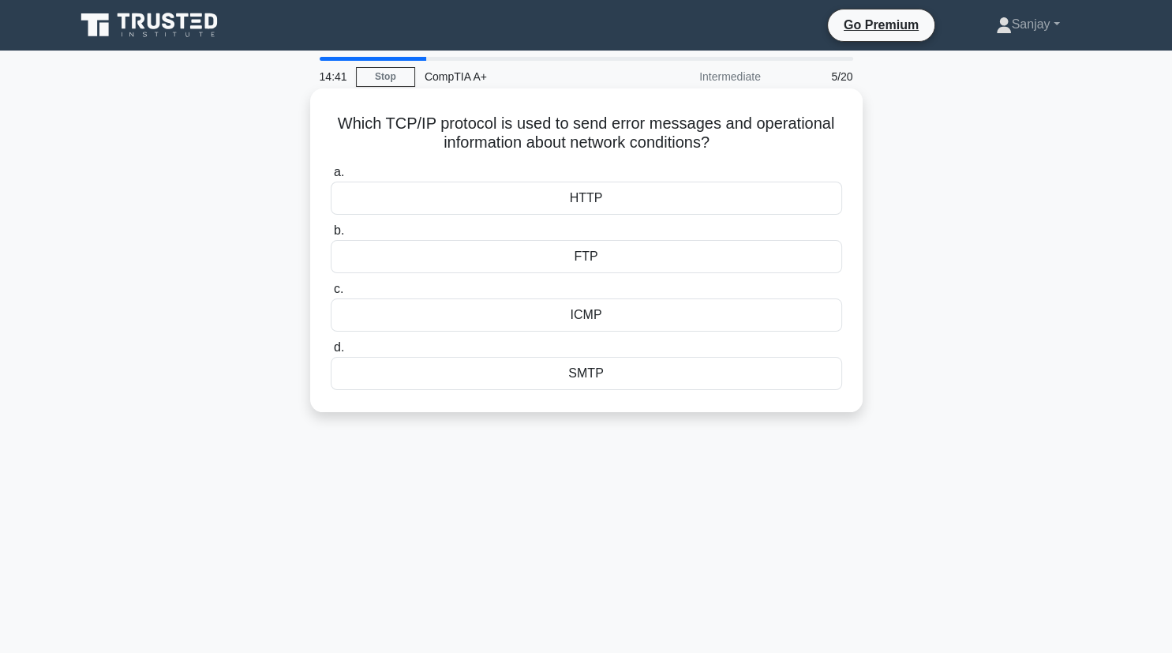
drag, startPoint x: 341, startPoint y: 126, endPoint x: 747, endPoint y: 148, distance: 406.2
click at [747, 148] on h5 "Which TCP/IP protocol is used to send error messages and operational informatio…" at bounding box center [586, 133] width 515 height 39
click at [536, 308] on div "ICMP" at bounding box center [586, 314] width 511 height 33
click at [331, 294] on input "c. ICMP" at bounding box center [331, 289] width 0 height 10
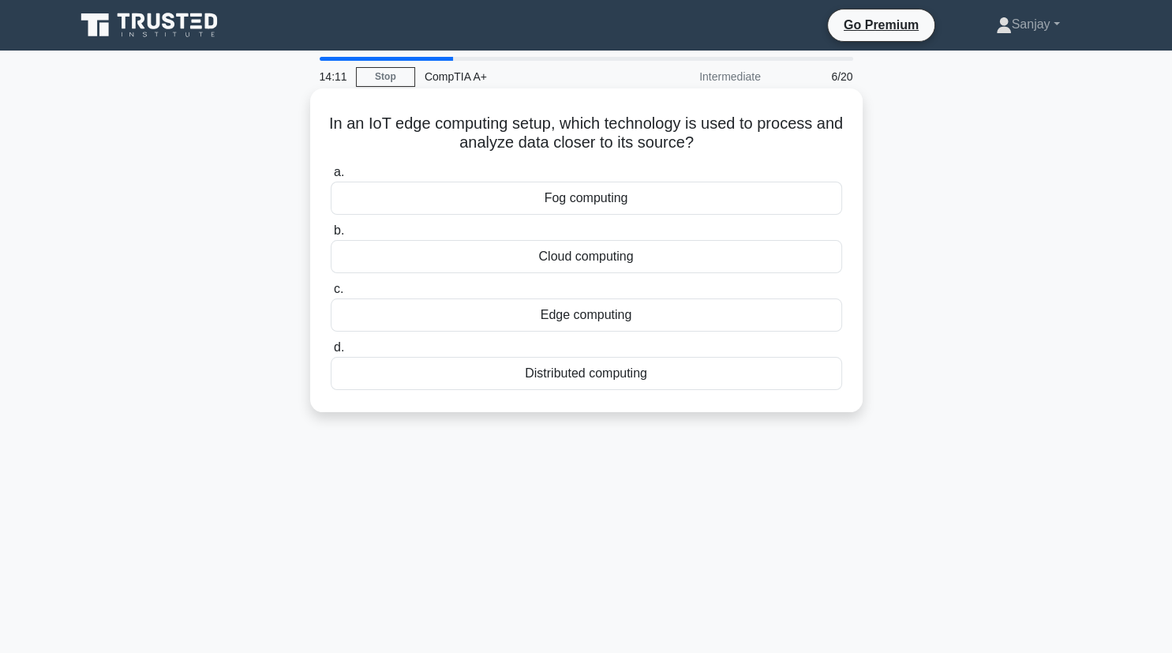
drag, startPoint x: 329, startPoint y: 120, endPoint x: 694, endPoint y: 148, distance: 365.7
click at [694, 148] on h5 "In an IoT edge computing setup, which technology is used to process and analyze…" at bounding box center [586, 133] width 515 height 39
click at [635, 312] on div "Edge computing" at bounding box center [586, 314] width 511 height 33
click at [331, 294] on input "c. Edge computing" at bounding box center [331, 289] width 0 height 10
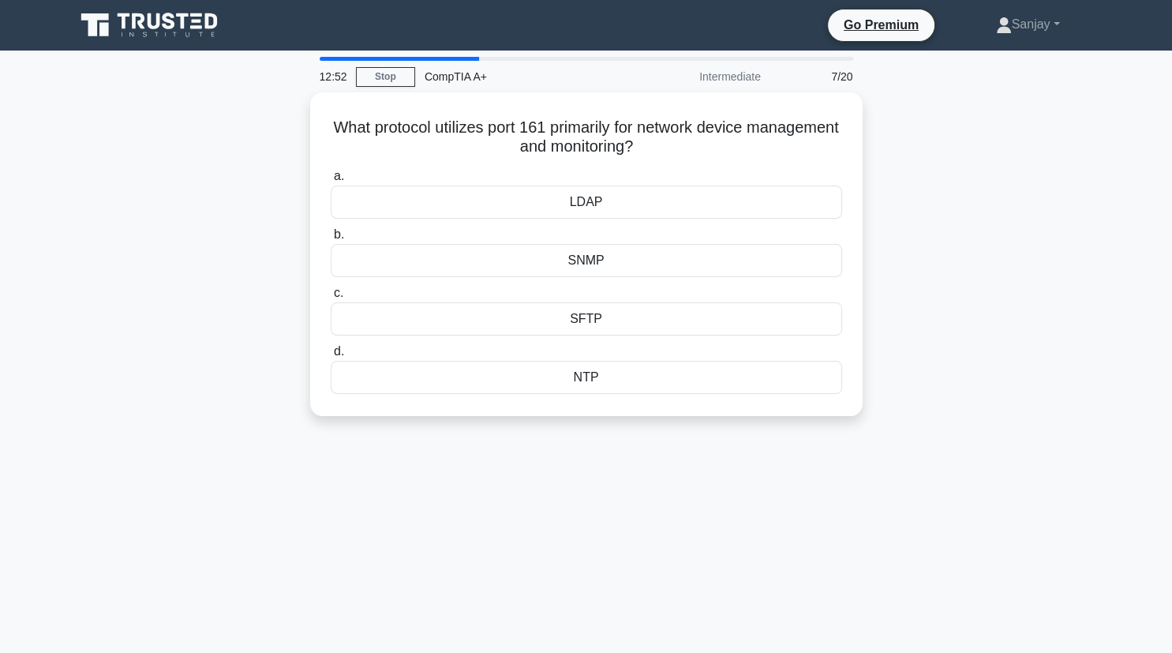
click at [1027, 163] on div "What protocol utilizes port 161 primarily for network device management and mon…" at bounding box center [587, 263] width 1042 height 343
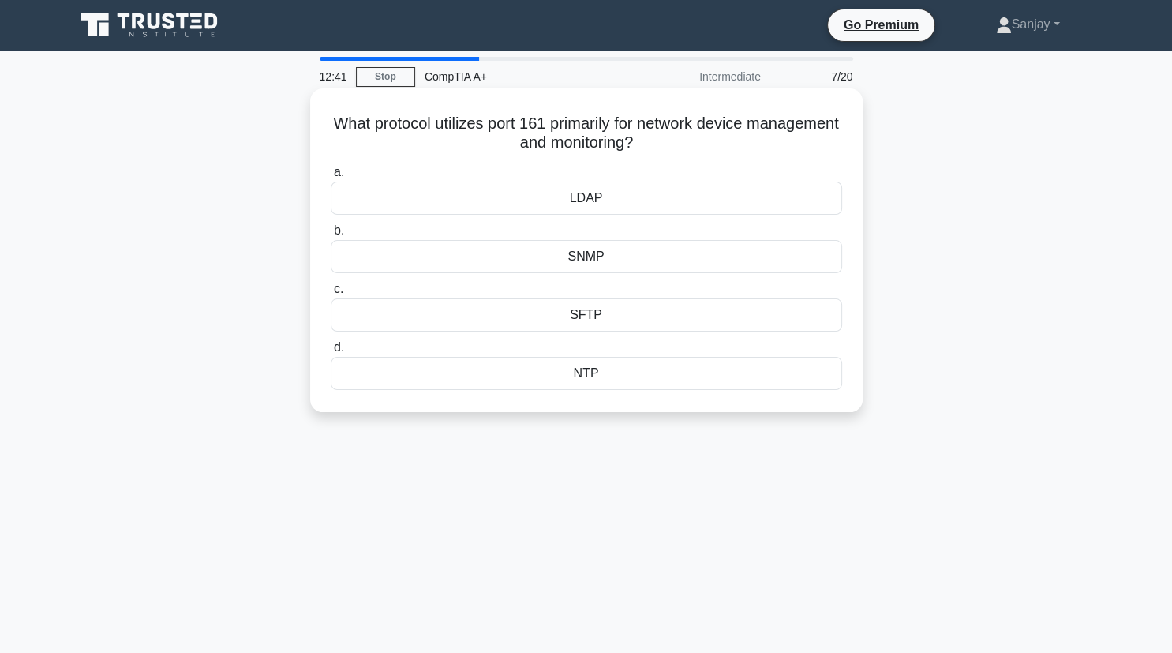
drag, startPoint x: 333, startPoint y: 119, endPoint x: 694, endPoint y: 156, distance: 362.6
click at [694, 156] on div "What protocol utilizes port 161 primarily for network device management and mon…" at bounding box center [586, 250] width 540 height 311
click at [520, 264] on div "SNMP" at bounding box center [586, 256] width 511 height 33
click at [331, 236] on input "b. SNMP" at bounding box center [331, 231] width 0 height 10
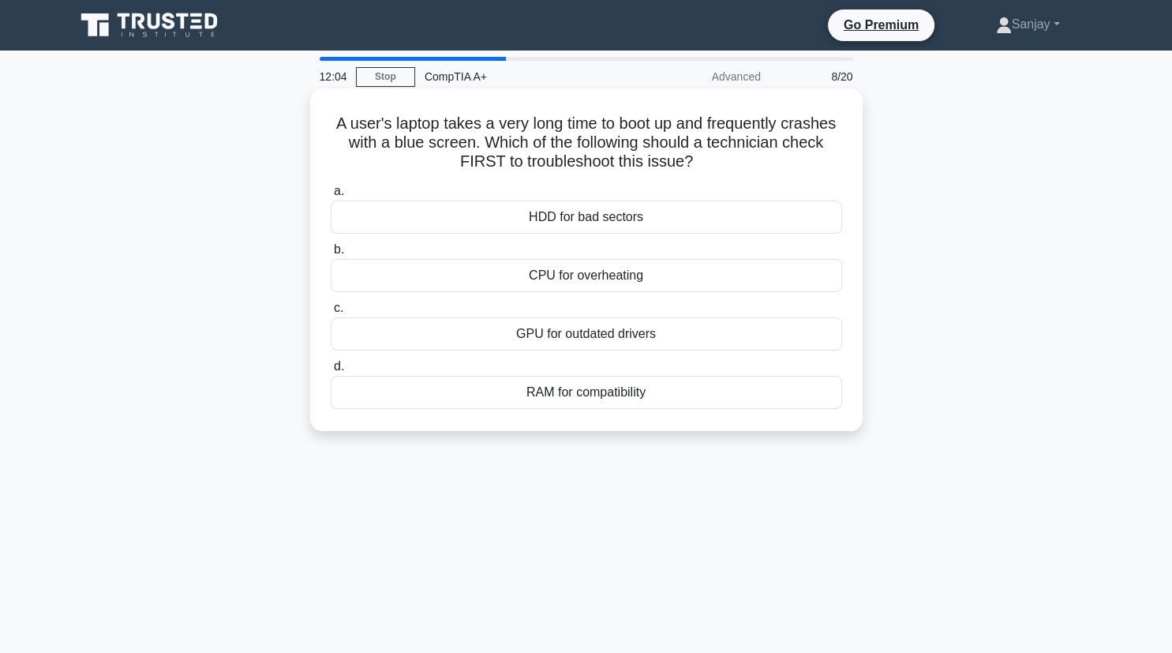
drag, startPoint x: 331, startPoint y: 118, endPoint x: 725, endPoint y: 156, distance: 394.9
click at [725, 156] on h5 "A user's laptop takes a very long time to boot up and frequently crashes with a…" at bounding box center [586, 143] width 515 height 58
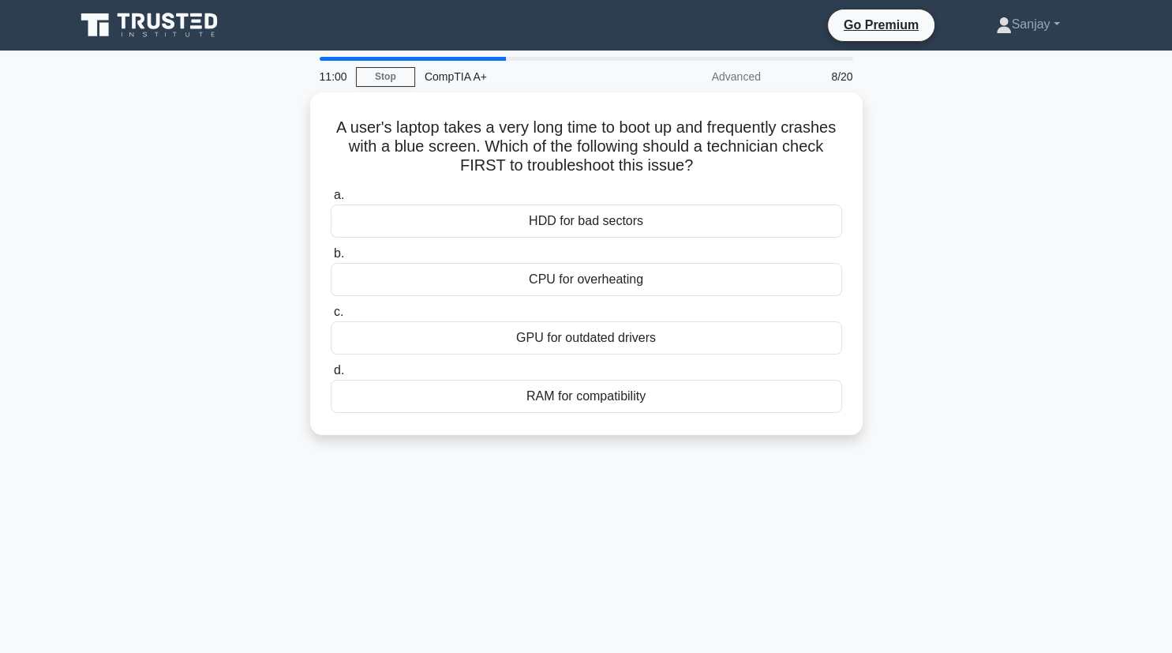
click at [112, 303] on div "A user's laptop takes a very long time to boot up and frequently crashes with a…" at bounding box center [587, 272] width 1042 height 361
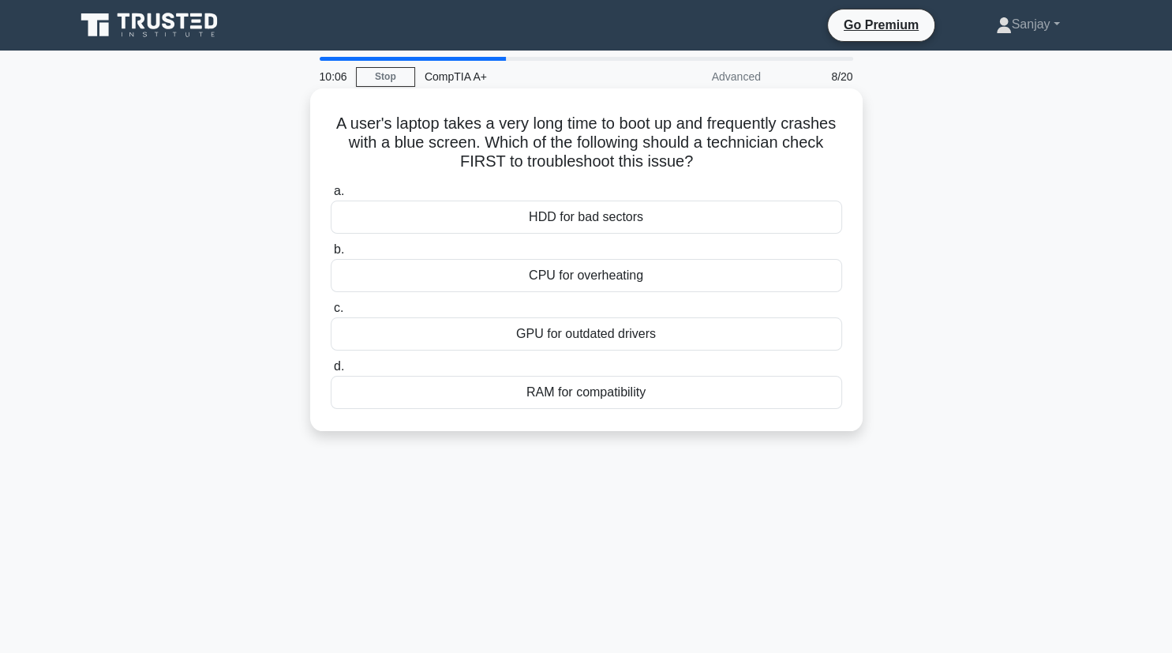
click at [564, 227] on div "HDD for bad sectors" at bounding box center [586, 216] width 511 height 33
click at [331, 197] on input "a. HDD for bad sectors" at bounding box center [331, 191] width 0 height 10
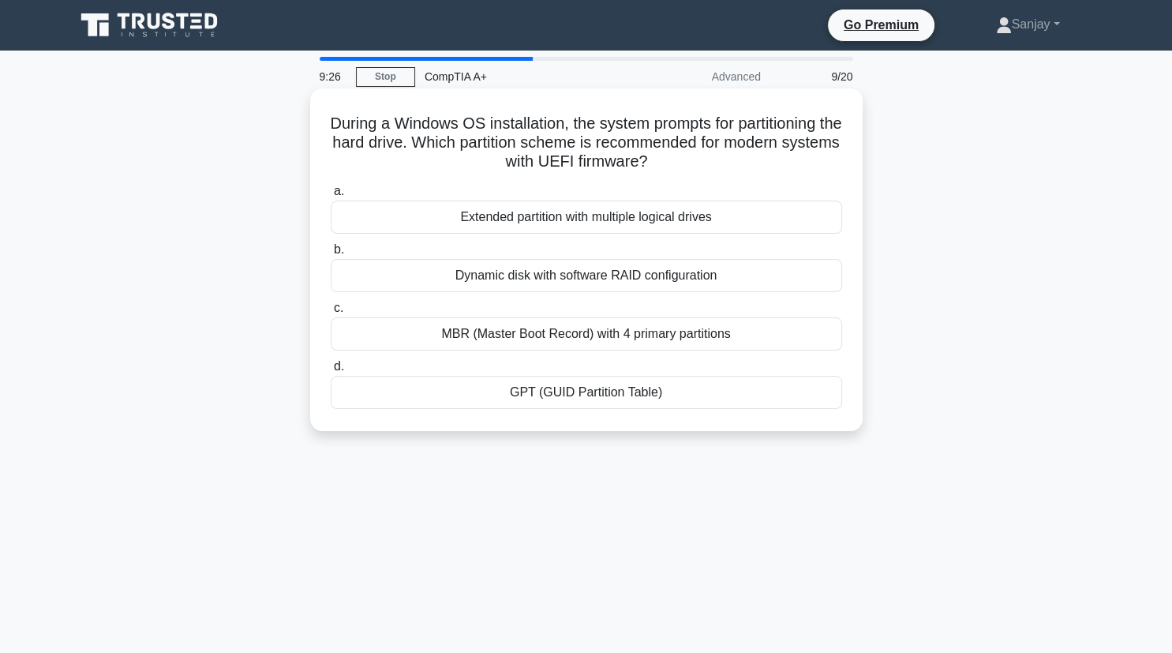
drag, startPoint x: 344, startPoint y: 120, endPoint x: 756, endPoint y: 163, distance: 414.2
click at [756, 163] on h5 "During a Windows OS installation, the system prompts for partitioning the hard …" at bounding box center [586, 143] width 515 height 58
click at [652, 385] on div "GPT (GUID Partition Table)" at bounding box center [586, 392] width 511 height 33
click at [331, 372] on input "d. GPT (GUID Partition Table)" at bounding box center [331, 366] width 0 height 10
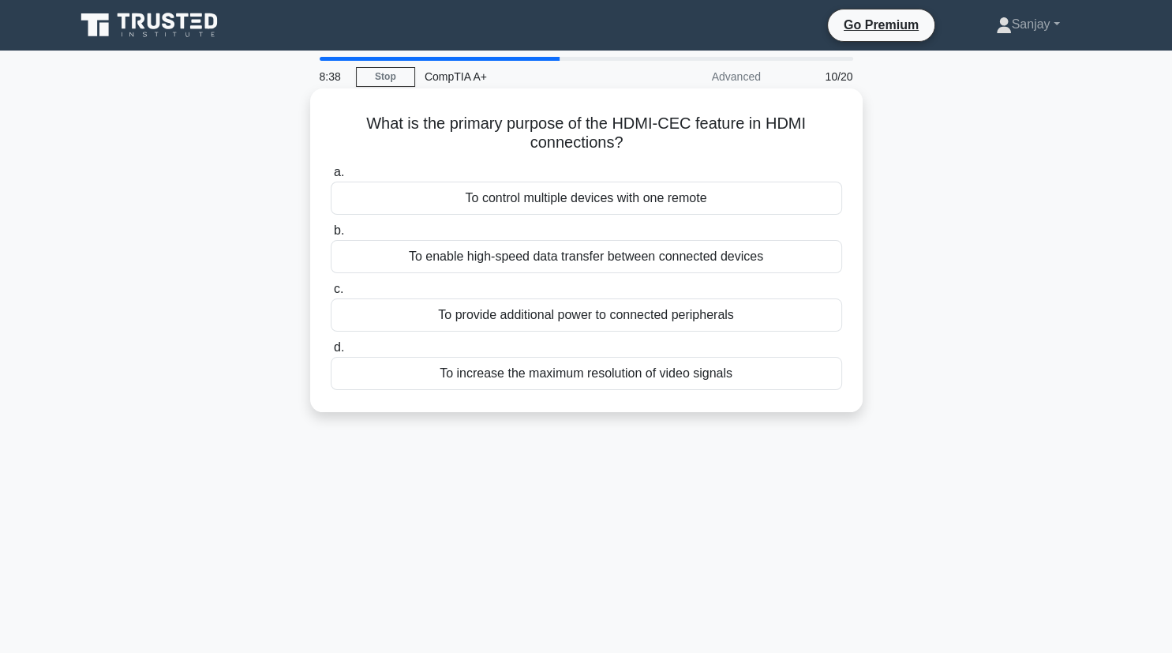
drag, startPoint x: 371, startPoint y: 126, endPoint x: 655, endPoint y: 155, distance: 285.5
click at [655, 155] on div "What is the primary purpose of the HDMI-CEC feature in HDMI connections? .spinn…" at bounding box center [586, 250] width 540 height 311
click at [597, 197] on div "To control multiple devices with one remote" at bounding box center [586, 198] width 511 height 33
click at [331, 178] on input "a. To control multiple devices with one remote" at bounding box center [331, 172] width 0 height 10
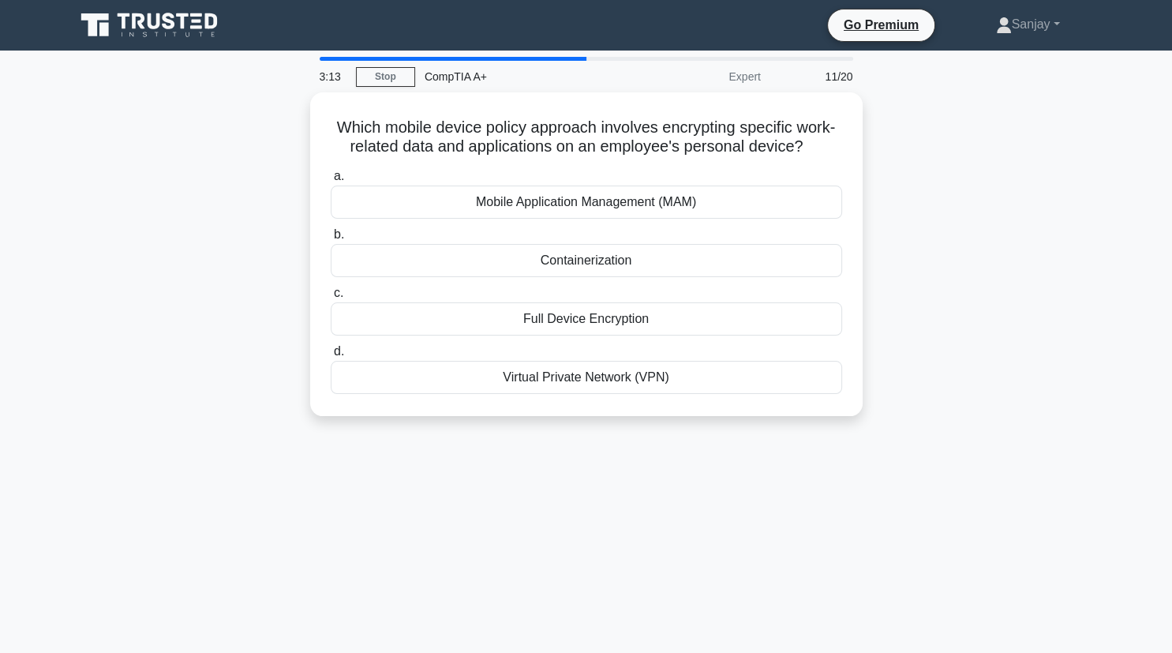
click at [1014, 334] on div "Which mobile device policy approach involves encrypting specific work-related d…" at bounding box center [587, 263] width 1042 height 343
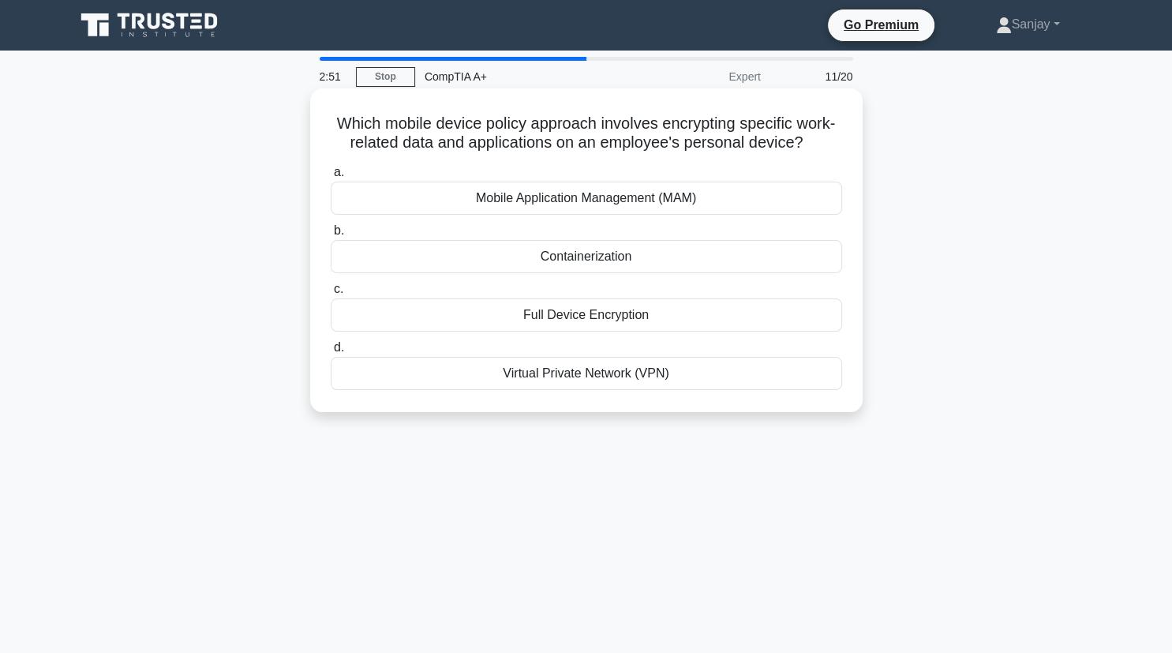
drag, startPoint x: 339, startPoint y: 118, endPoint x: 839, endPoint y: 154, distance: 501.7
click at [839, 153] on h5 "Which mobile device policy approach involves encrypting specific work-related d…" at bounding box center [586, 133] width 515 height 39
click at [642, 251] on div "Containerization" at bounding box center [586, 256] width 511 height 33
click at [331, 236] on input "b. Containerization" at bounding box center [331, 231] width 0 height 10
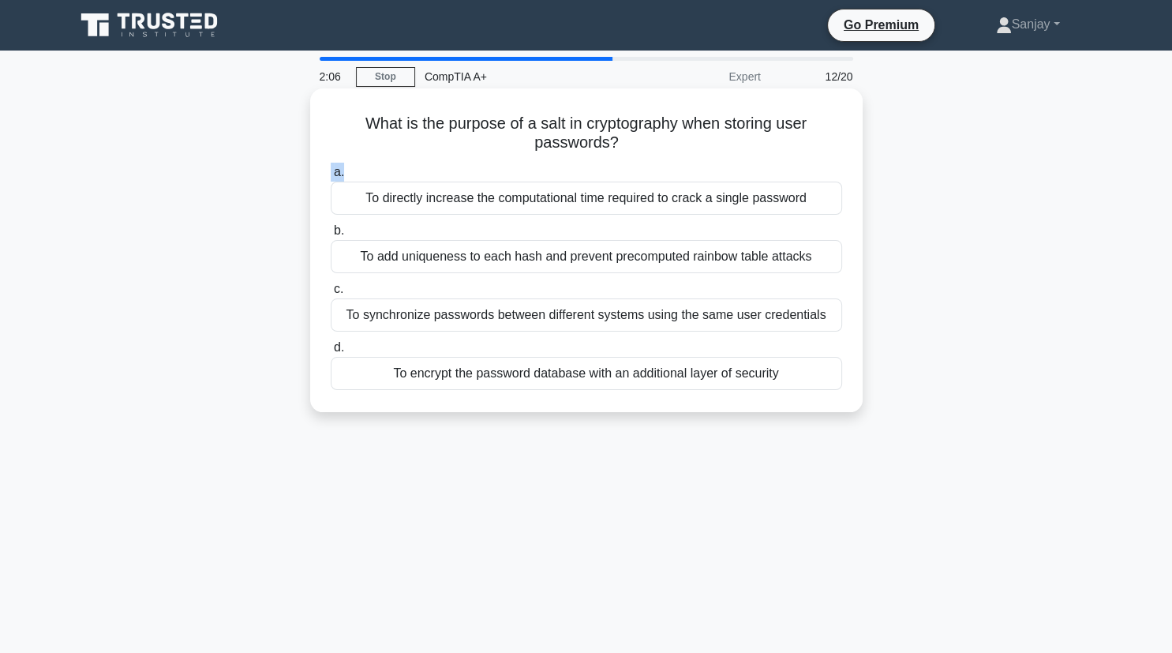
drag, startPoint x: 368, startPoint y: 125, endPoint x: 696, endPoint y: 167, distance: 331.1
click at [696, 167] on div "What is the purpose of a salt in cryptography when storing user passwords? .spi…" at bounding box center [586, 250] width 540 height 311
click at [480, 256] on div "To add uniqueness to each hash and prevent precomputed rainbow table attacks" at bounding box center [586, 256] width 511 height 33
click at [331, 236] on input "b. To add uniqueness to each hash and prevent precomputed rainbow table attacks" at bounding box center [331, 231] width 0 height 10
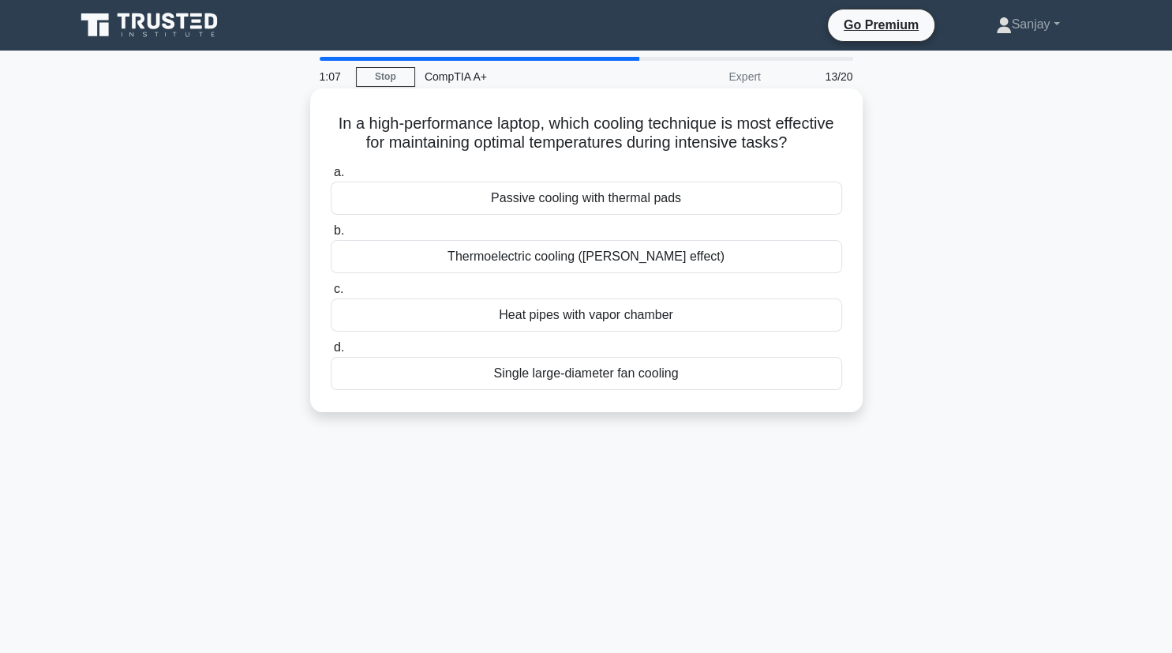
click at [526, 380] on div "Single large-diameter fan cooling" at bounding box center [586, 373] width 511 height 33
click at [331, 353] on input "d. Single large-diameter fan cooling" at bounding box center [331, 348] width 0 height 10
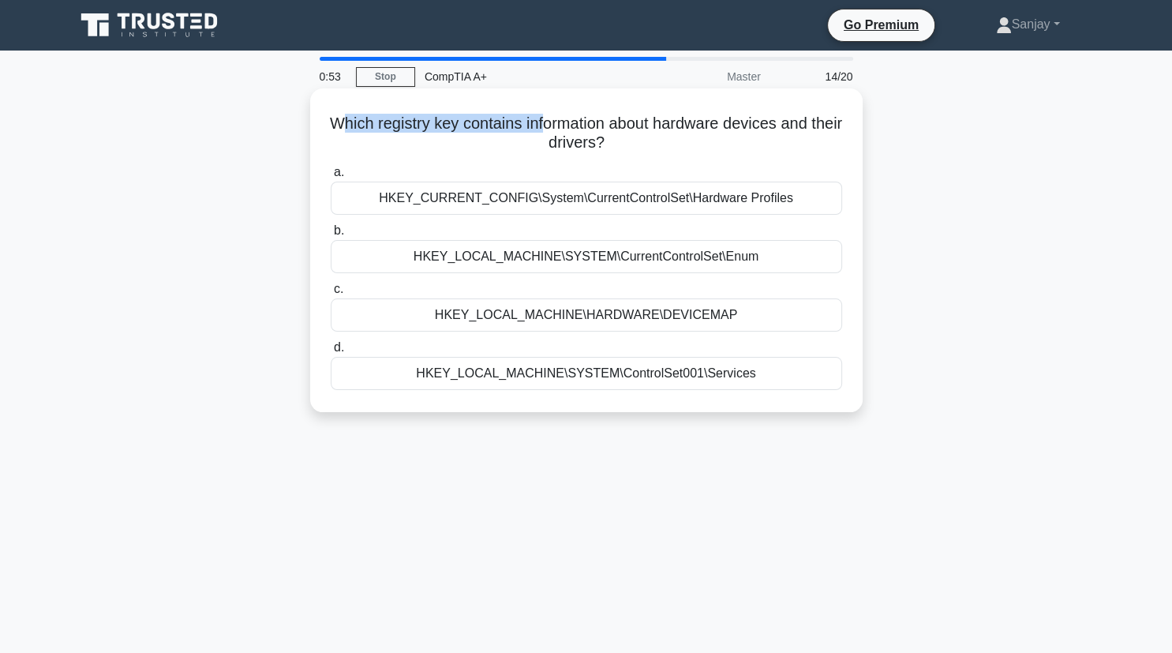
drag, startPoint x: 339, startPoint y: 123, endPoint x: 545, endPoint y: 132, distance: 207.0
click at [545, 132] on h5 "Which registry key contains information about hardware devices and their driver…" at bounding box center [586, 133] width 515 height 39
click at [326, 118] on div "Which registry key contains information about hardware devices and their driver…" at bounding box center [586, 250] width 540 height 311
drag, startPoint x: 326, startPoint y: 118, endPoint x: 647, endPoint y: 153, distance: 323.1
click at [647, 153] on div "Which registry key contains information about hardware devices and their driver…" at bounding box center [586, 250] width 540 height 311
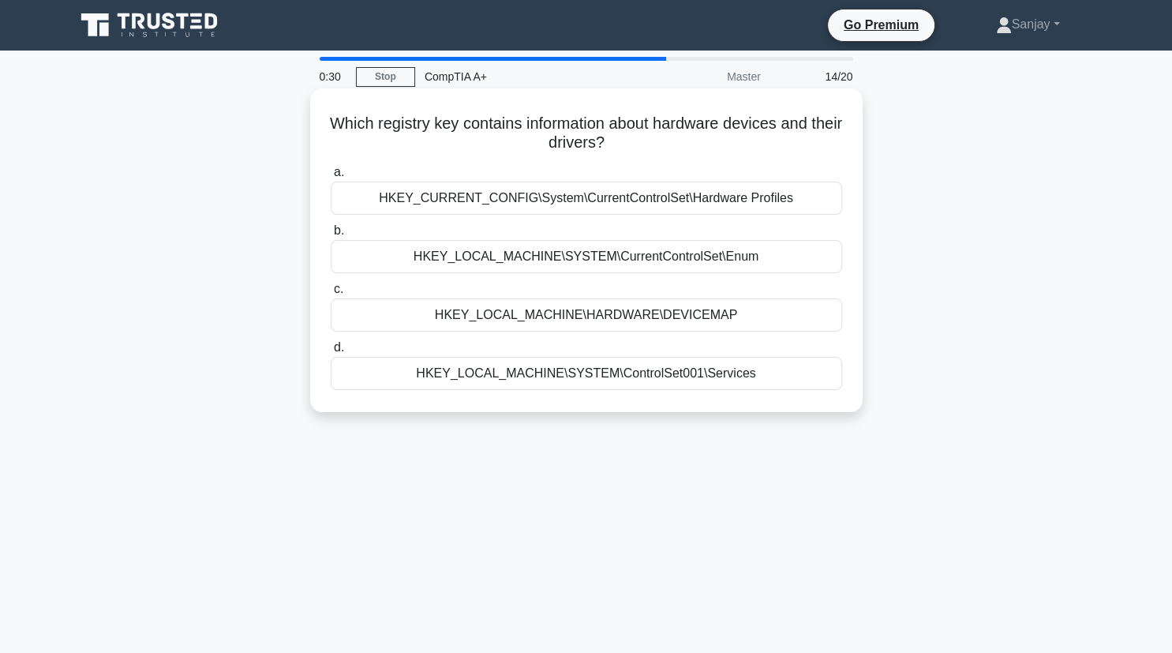
click at [526, 253] on div "HKEY_LOCAL_MACHINE\SYSTEM\CurrentControlSet\Enum" at bounding box center [586, 256] width 511 height 33
click at [331, 236] on input "b. HKEY_LOCAL_MACHINE\SYSTEM\CurrentControlSet\Enum" at bounding box center [331, 231] width 0 height 10
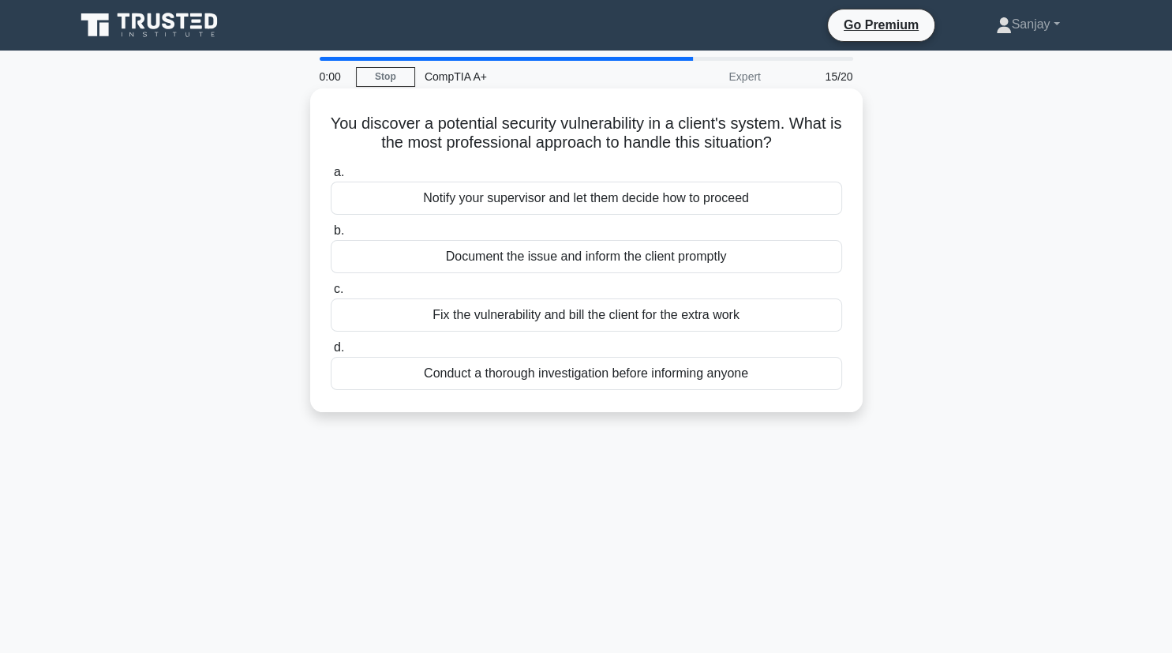
click at [633, 259] on div "Document the issue and inform the client promptly" at bounding box center [586, 256] width 511 height 33
click at [331, 236] on input "b. Document the issue and inform the client promptly" at bounding box center [331, 231] width 0 height 10
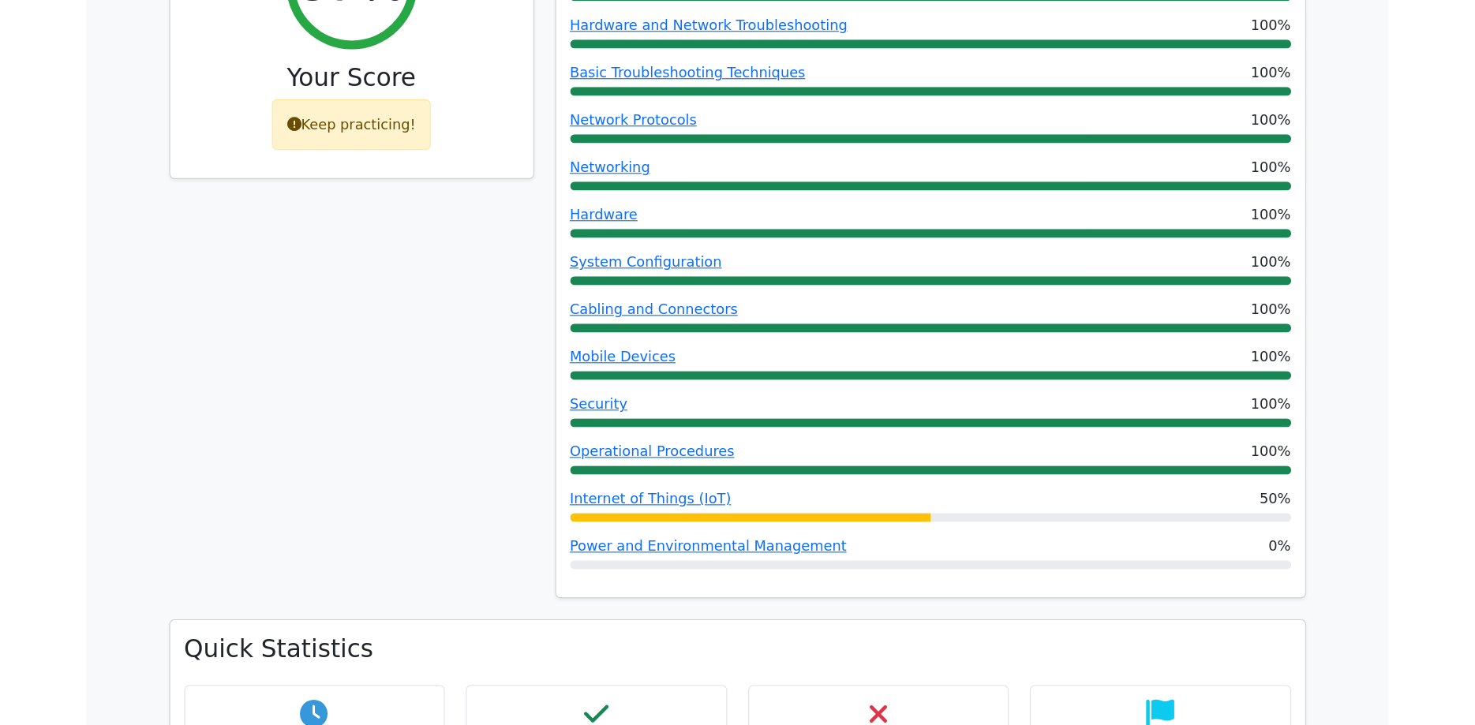
scroll to position [717, 0]
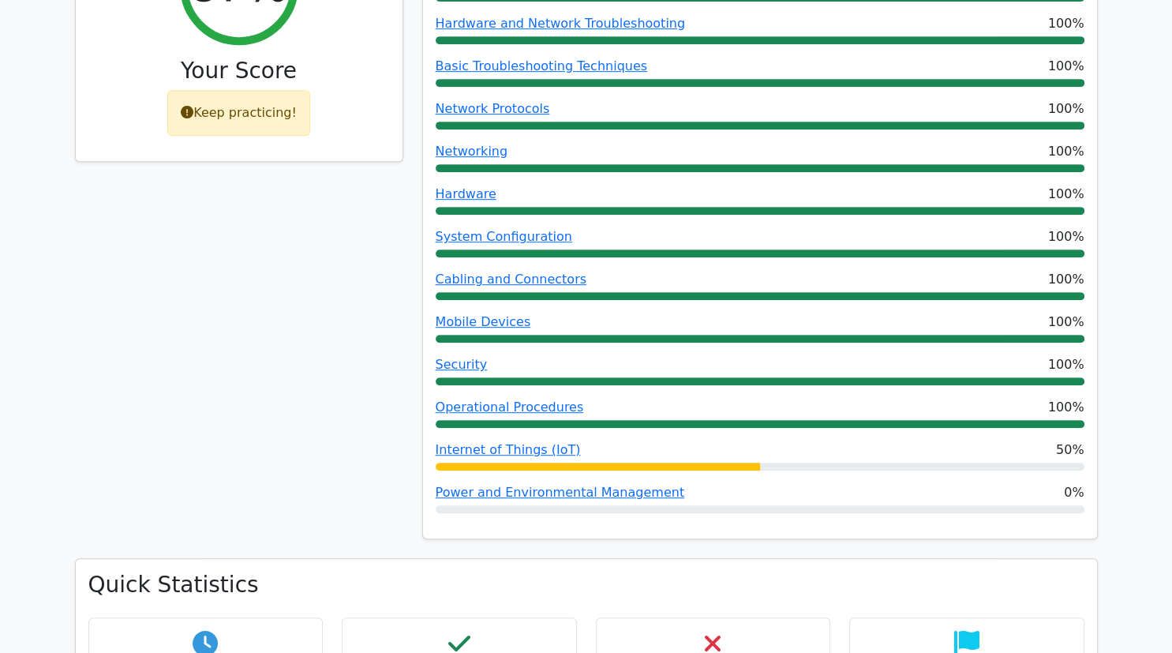
click at [80, 198] on div "87% Your Score Keep practicing!" at bounding box center [239, 236] width 347 height 646
